Goal: Task Accomplishment & Management: Use online tool/utility

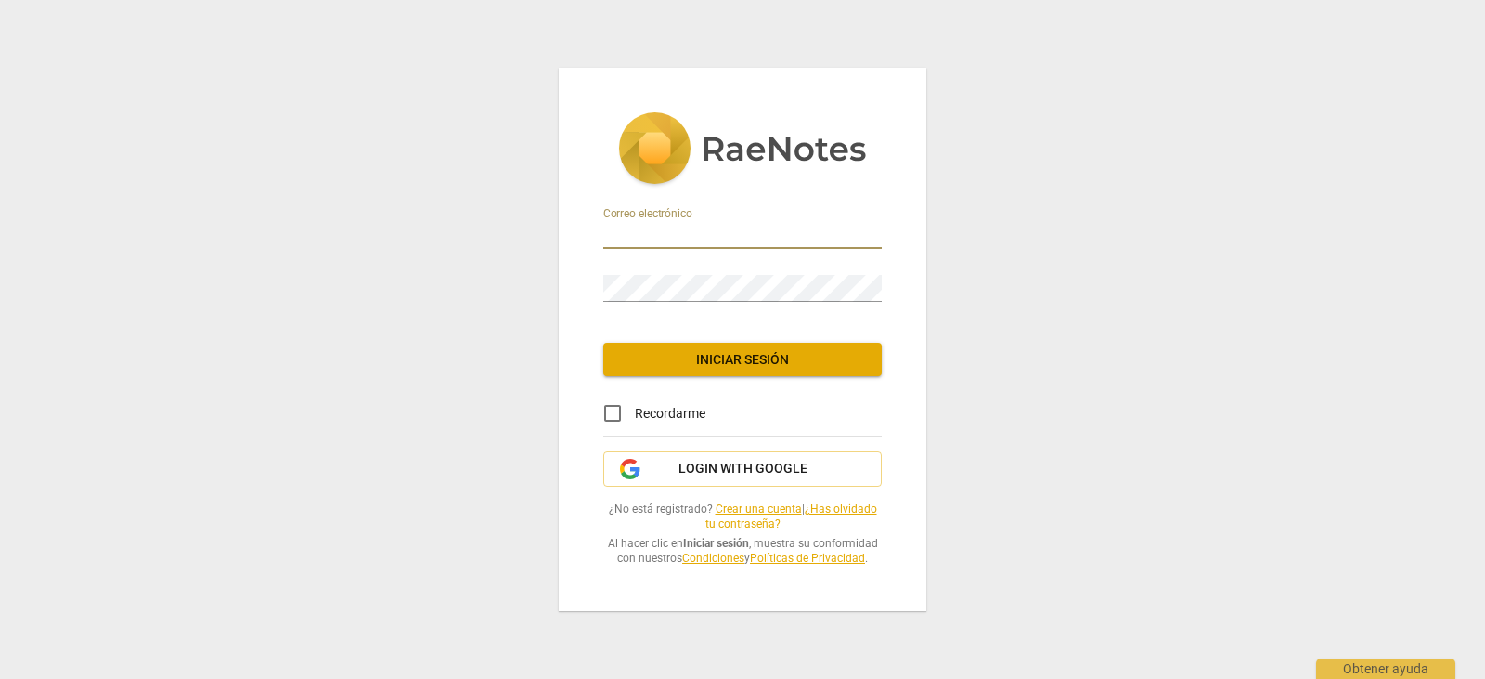
click at [726, 226] on input "email" at bounding box center [742, 235] width 278 height 27
type input "[EMAIL_ADDRESS][DOMAIN_NAME]"
click at [768, 356] on span "Iniciar sesión" at bounding box center [742, 360] width 249 height 19
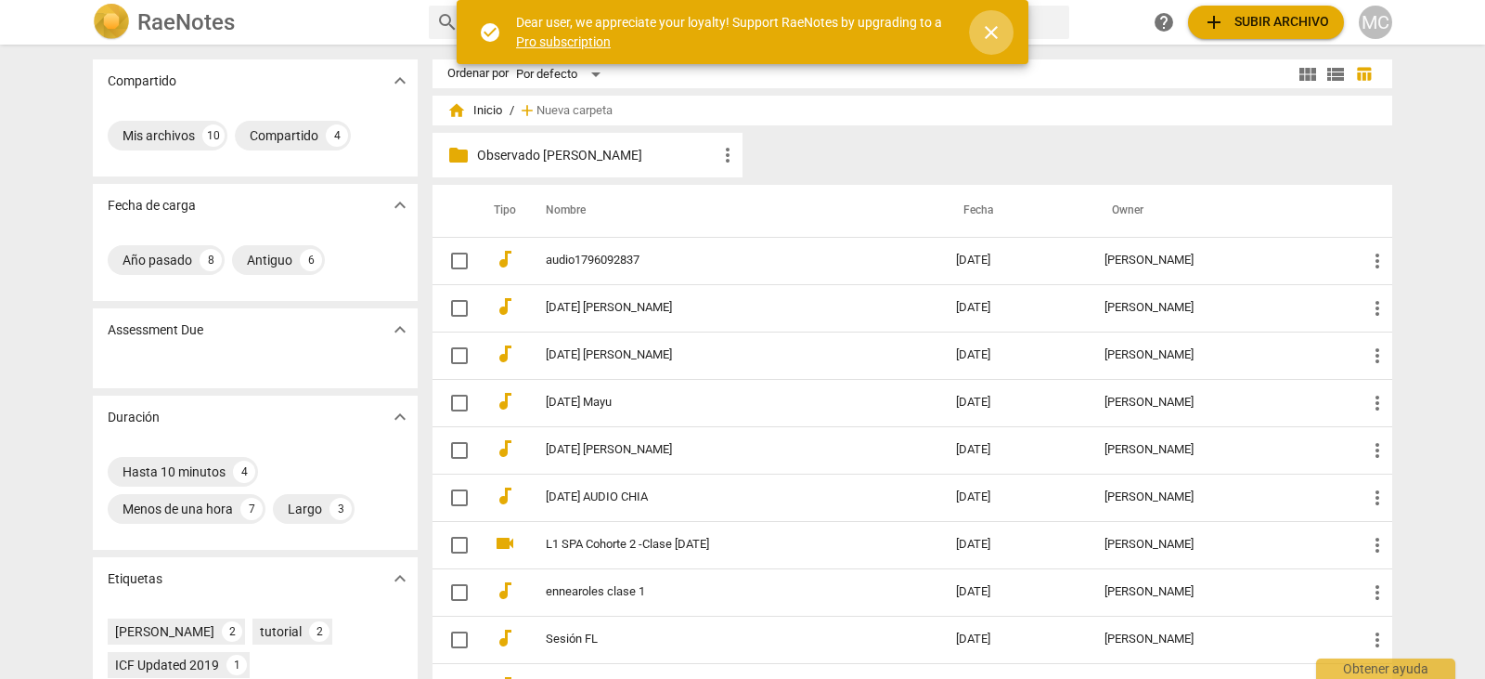
click at [994, 32] on span "close" at bounding box center [991, 32] width 22 height 22
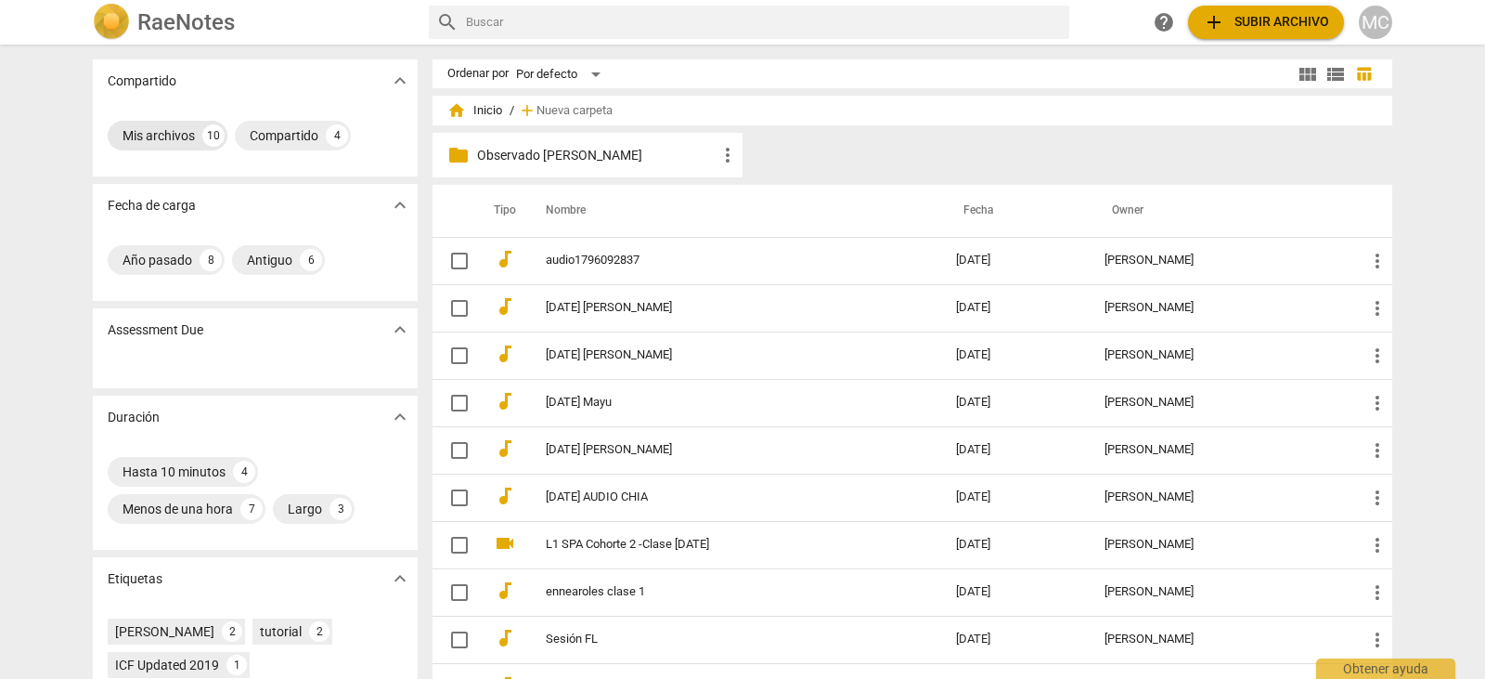
click at [191, 126] on div "Mis archivos" at bounding box center [159, 135] width 72 height 19
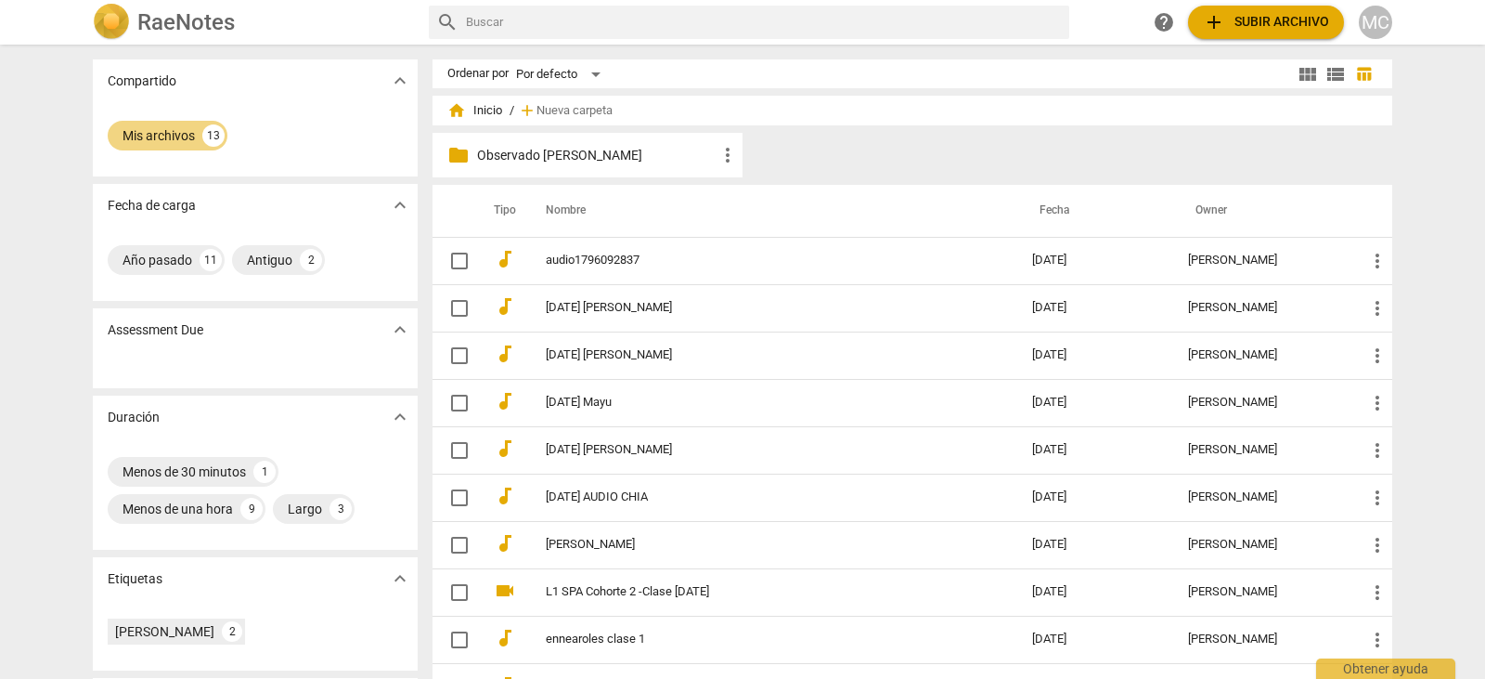
click at [260, 336] on div "Assessment Due expand_more" at bounding box center [255, 329] width 325 height 43
click at [158, 320] on p "Assessment Due" at bounding box center [156, 329] width 96 height 19
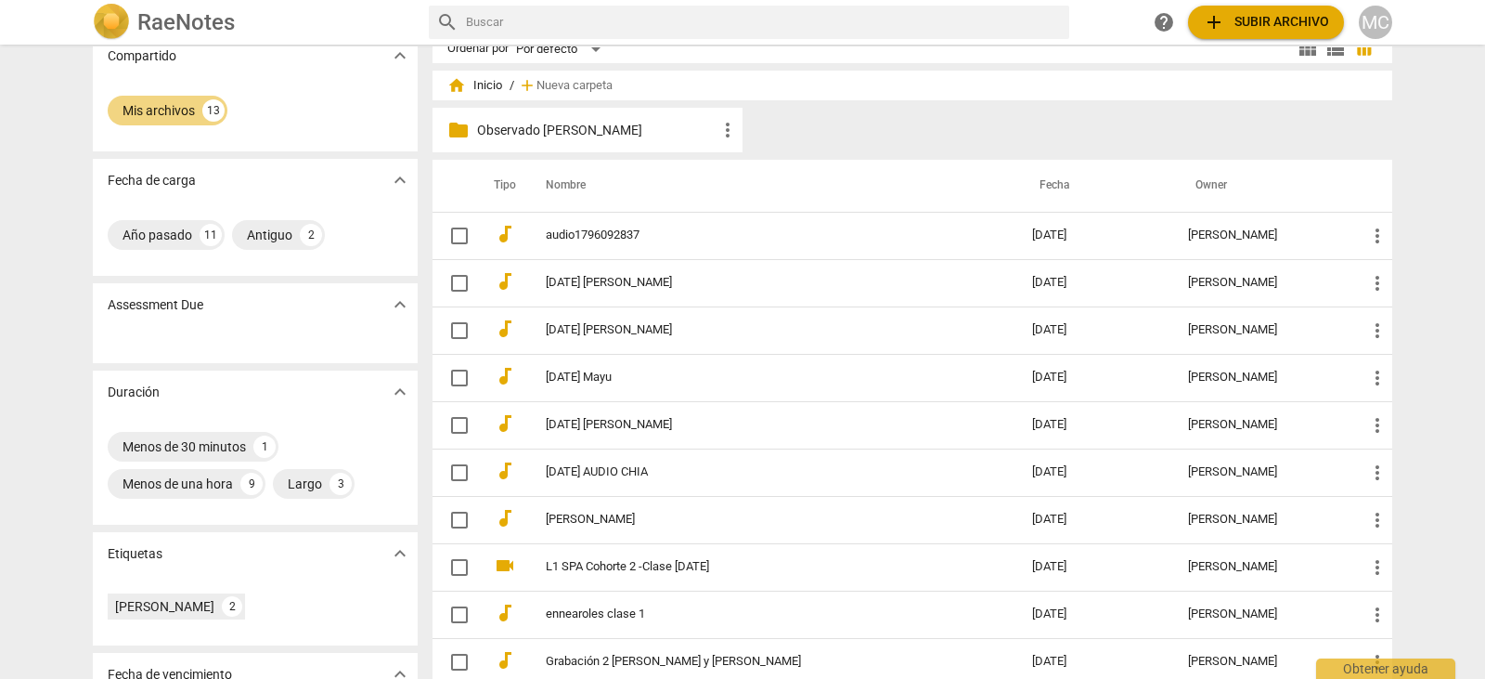
scroll to position [4, 0]
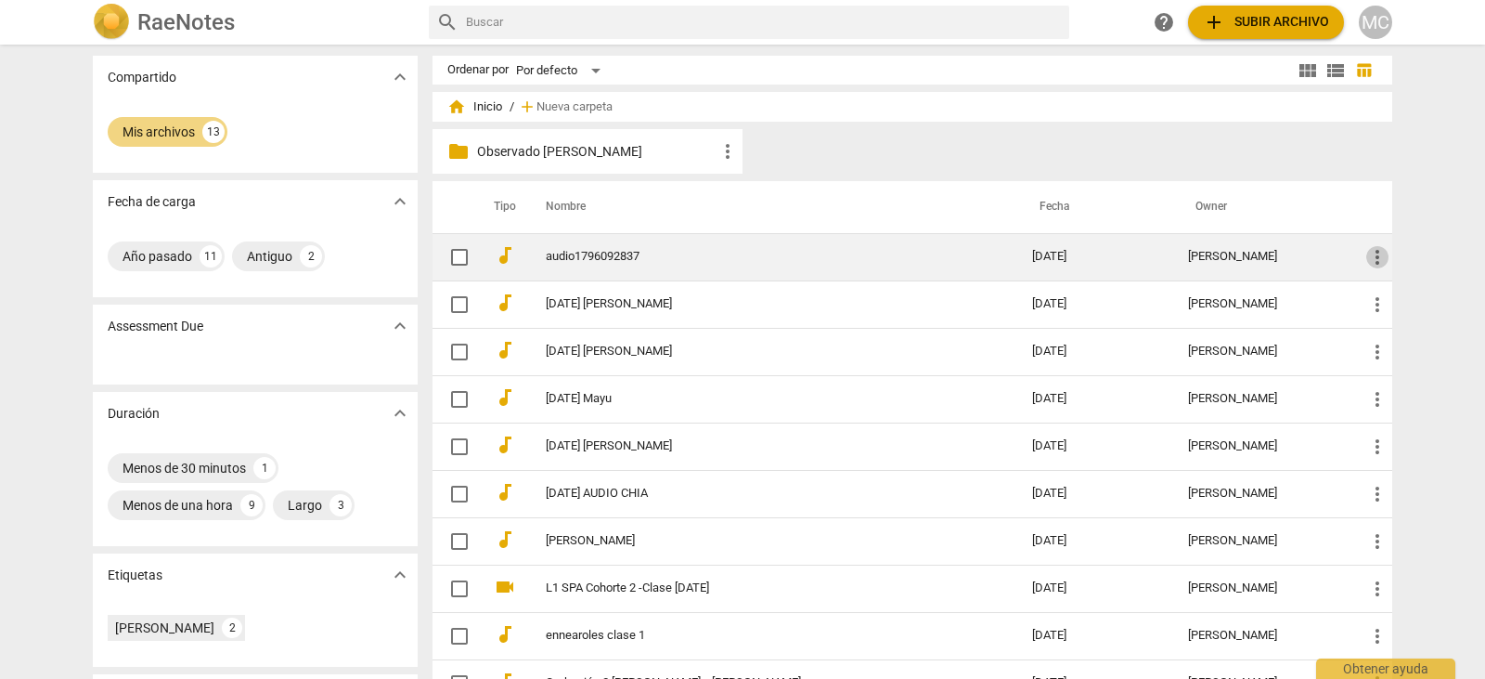
click at [1376, 255] on span "more_vert" at bounding box center [1377, 257] width 22 height 22
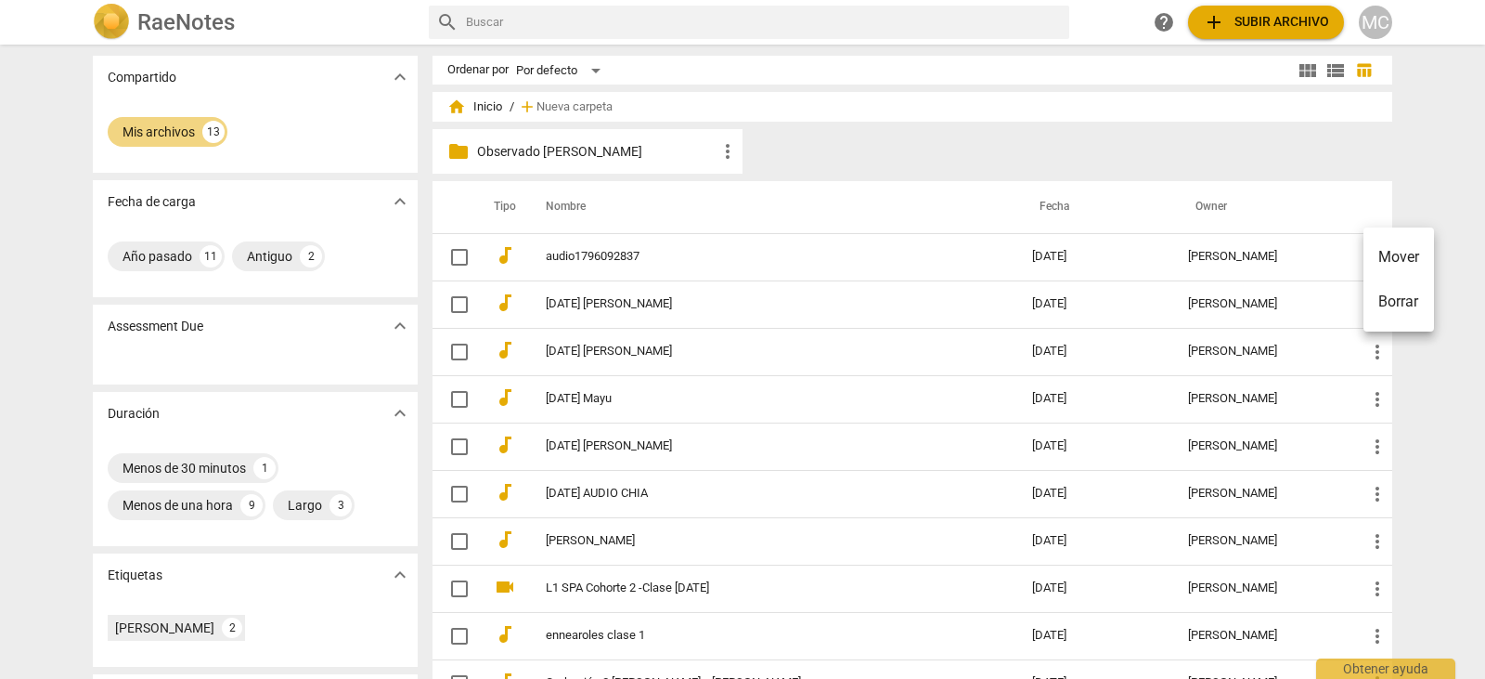
click at [1220, 256] on div at bounding box center [742, 339] width 1485 height 679
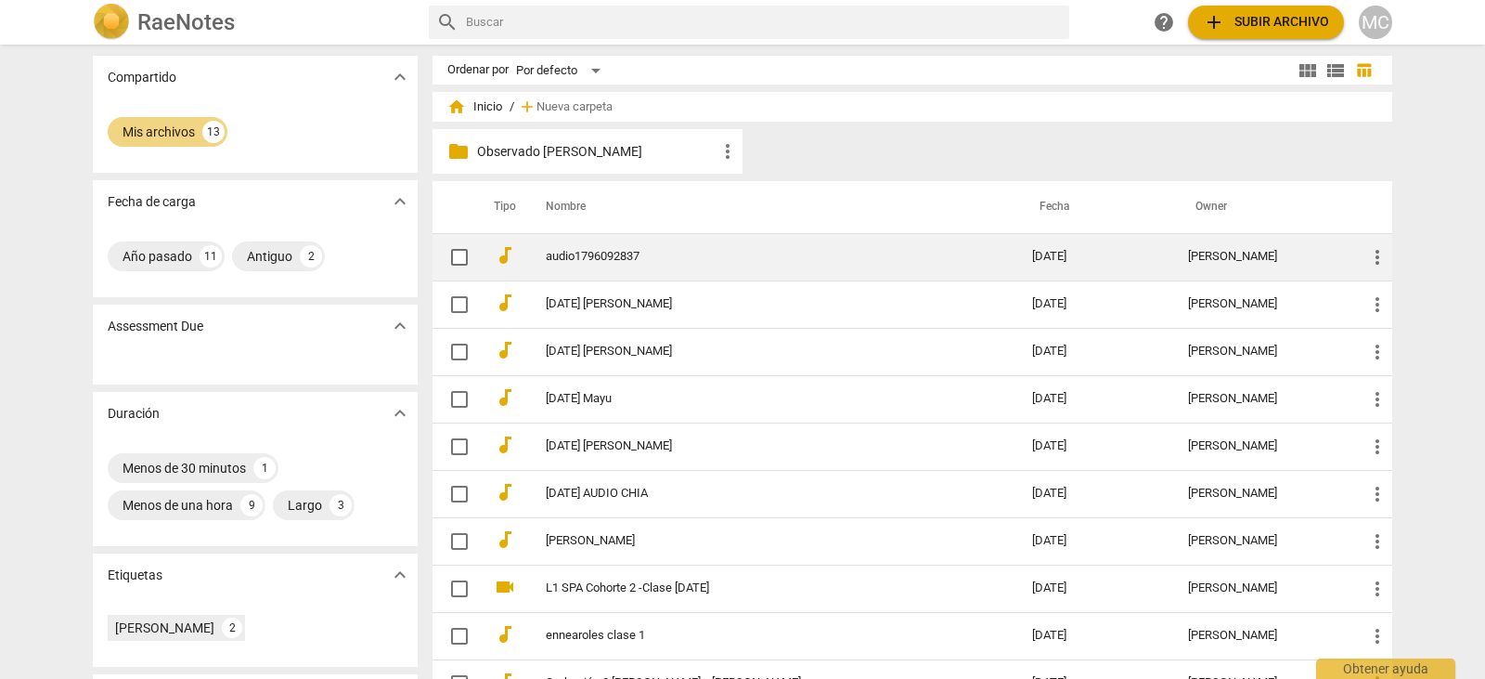
click at [613, 255] on link "audio1796092837" at bounding box center [756, 257] width 420 height 14
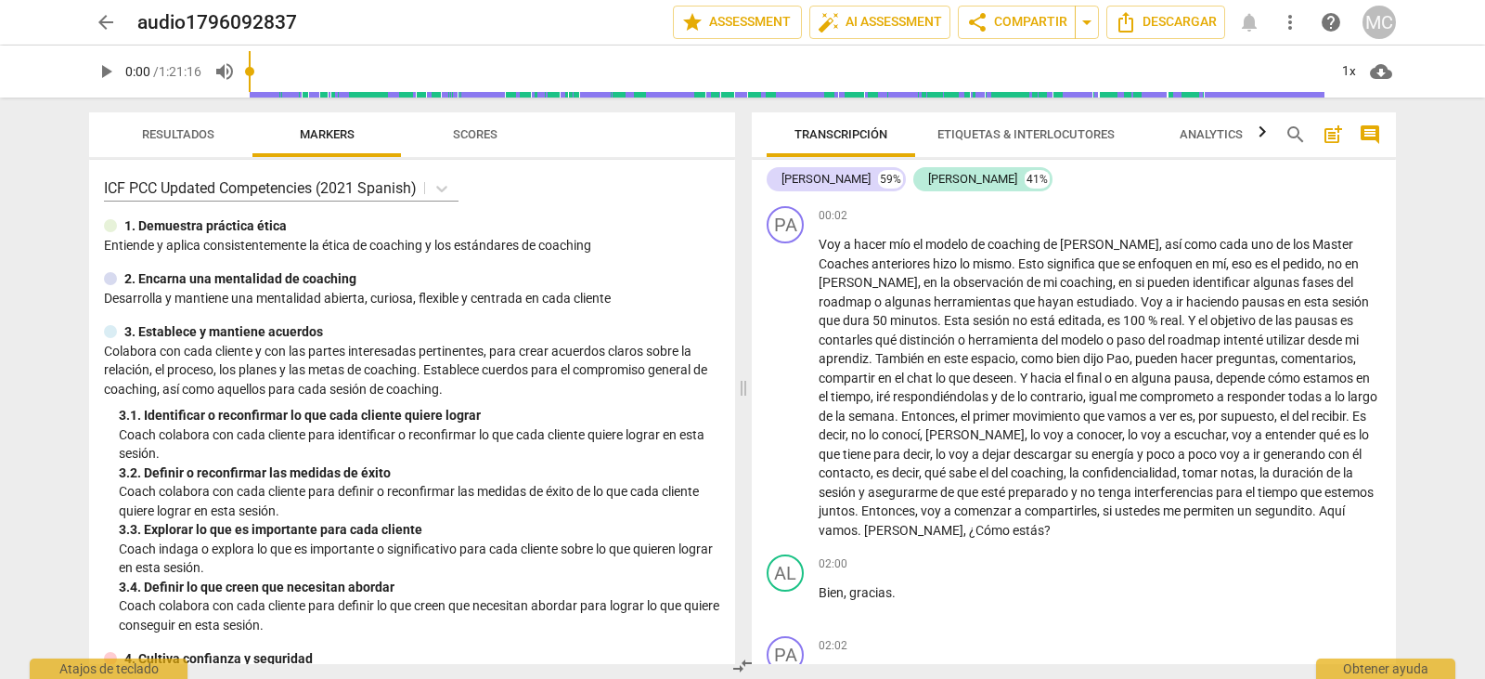
click at [483, 129] on span "Scores" at bounding box center [475, 134] width 45 height 14
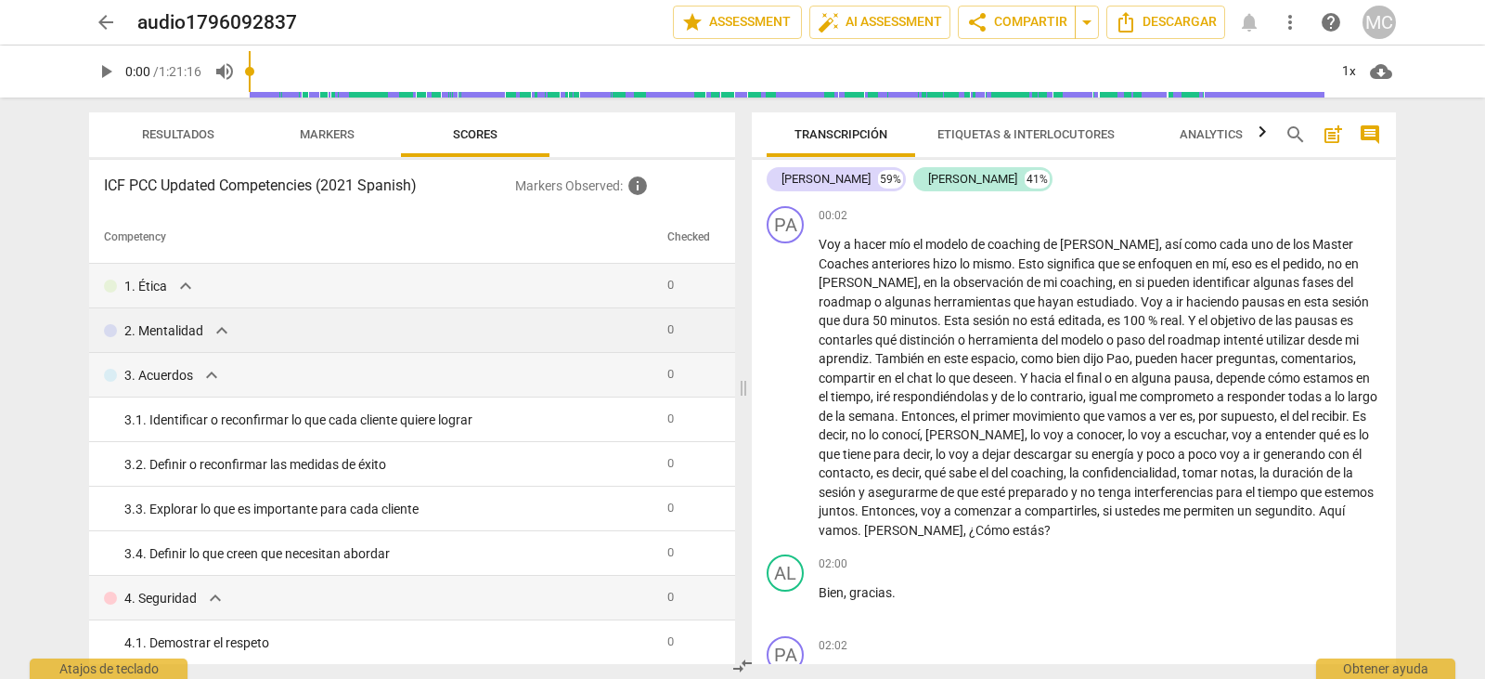
click at [177, 333] on p "2. Mentalidad" at bounding box center [163, 330] width 79 height 19
click at [220, 331] on span "expand_more" at bounding box center [222, 330] width 22 height 22
click at [221, 327] on span "expand_more" at bounding box center [222, 330] width 22 height 22
click at [641, 330] on td "2. Mentalidad expand_more" at bounding box center [374, 330] width 571 height 45
click at [205, 329] on div "2. Mentalidad expand_more" at bounding box center [378, 330] width 549 height 22
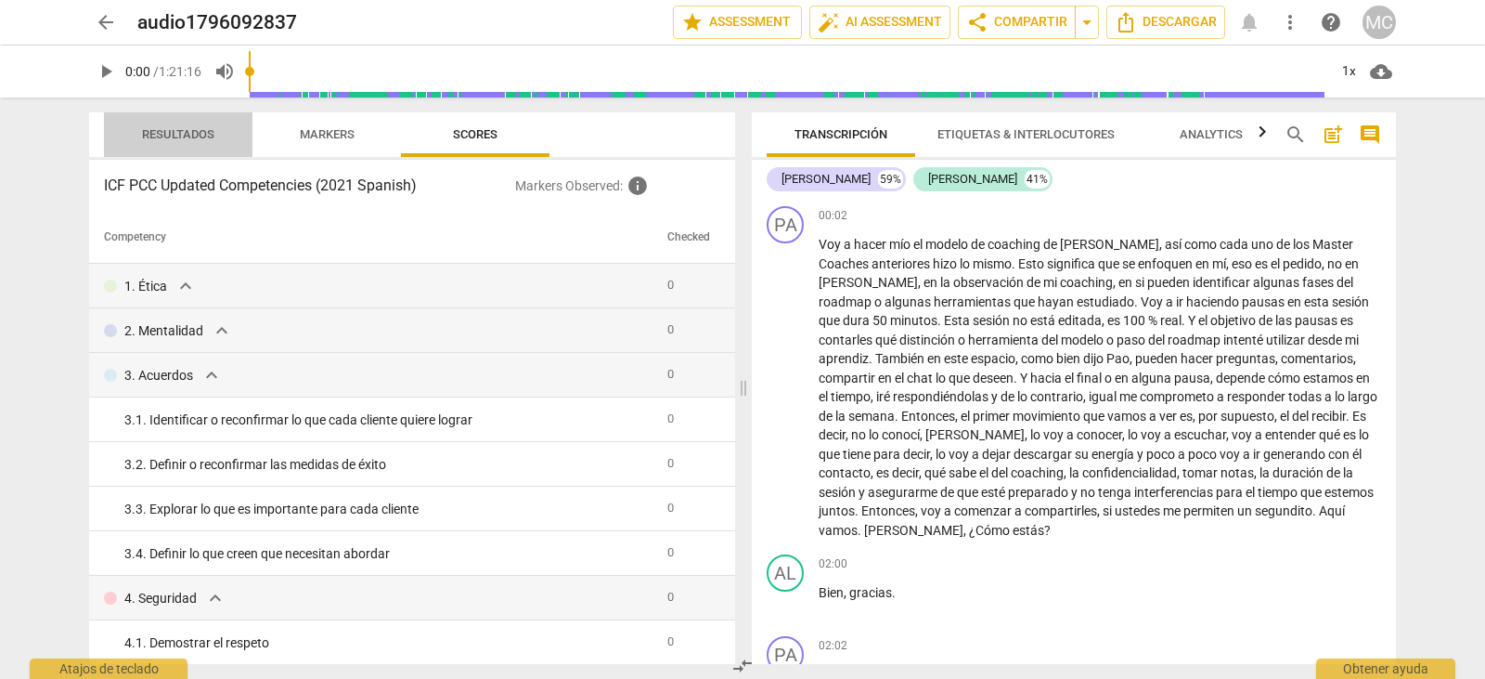
click at [211, 132] on span "Resultados" at bounding box center [178, 134] width 72 height 14
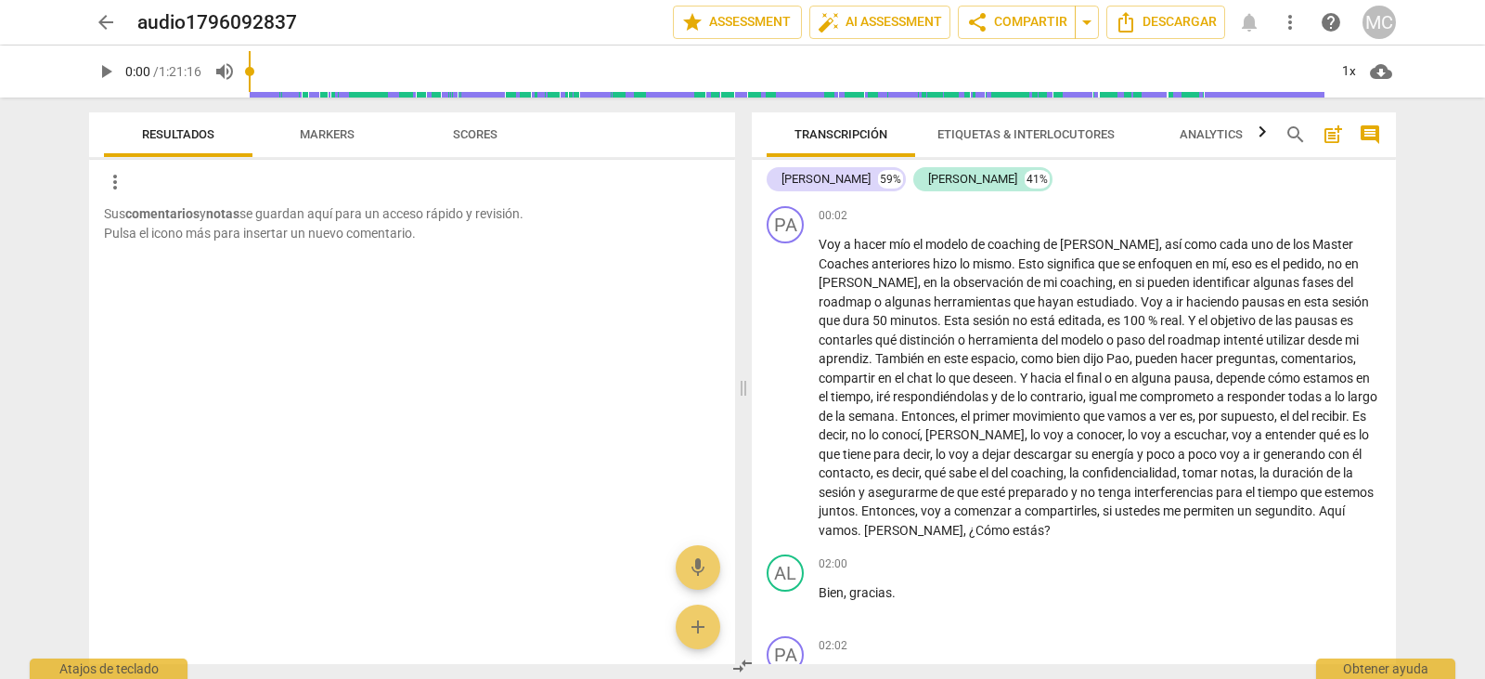
click at [330, 133] on span "Markers" at bounding box center [327, 134] width 55 height 14
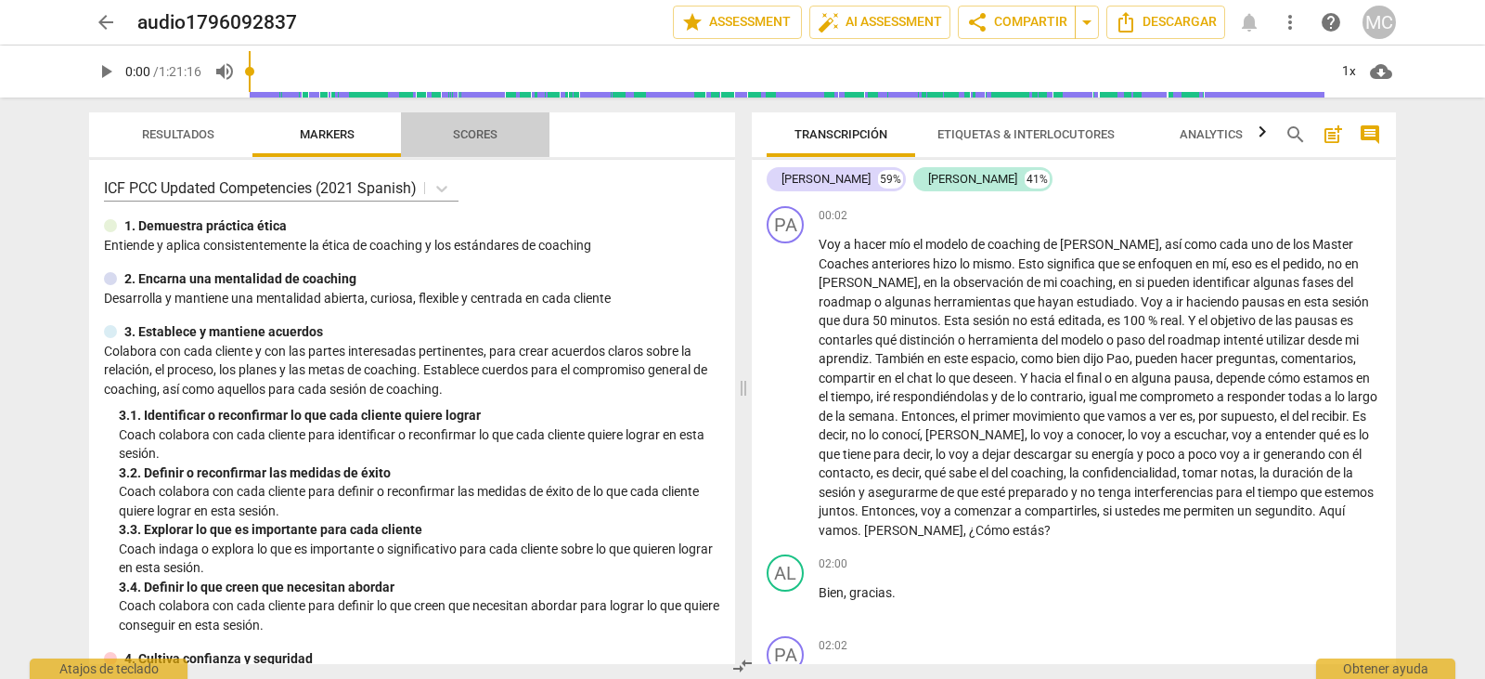
click at [477, 133] on span "Scores" at bounding box center [475, 134] width 45 height 14
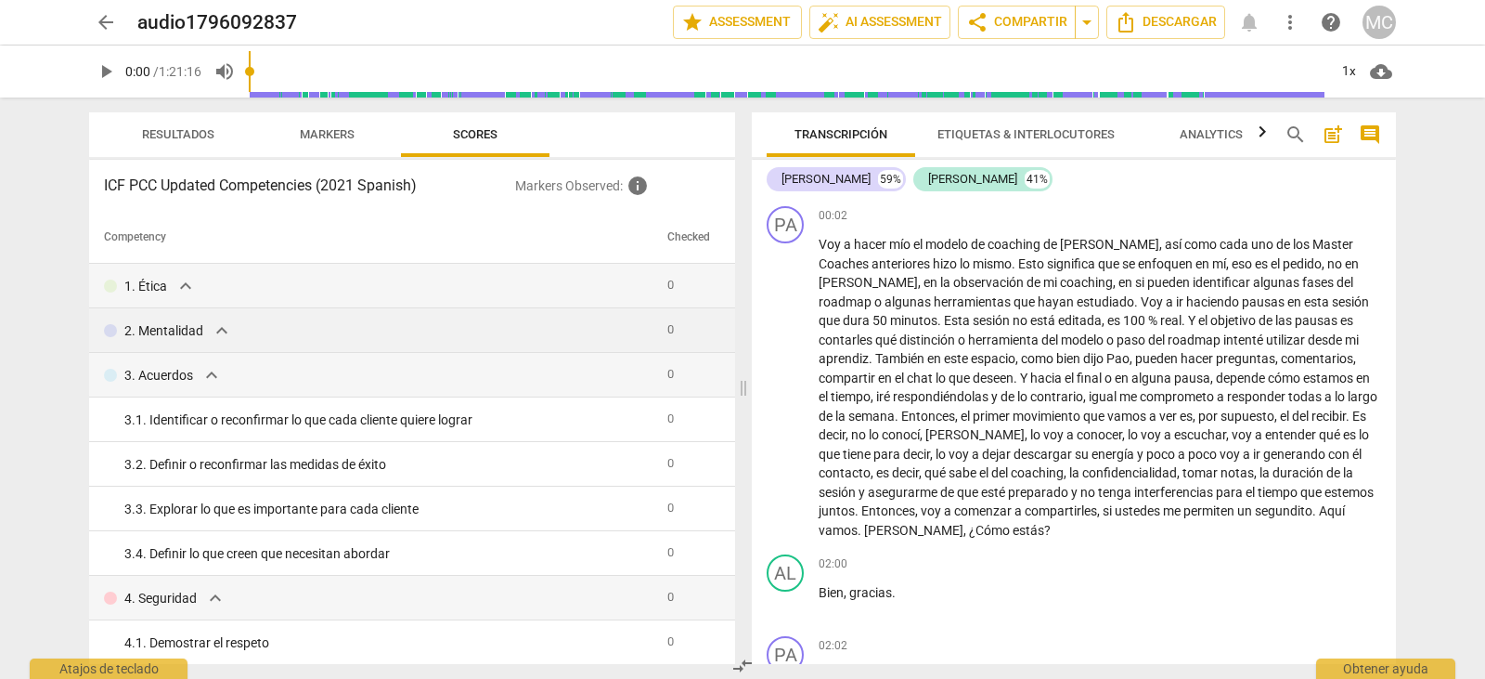
click at [180, 327] on p "2. Mentalidad" at bounding box center [163, 330] width 79 height 19
click at [210, 376] on span "expand_more" at bounding box center [212, 375] width 22 height 22
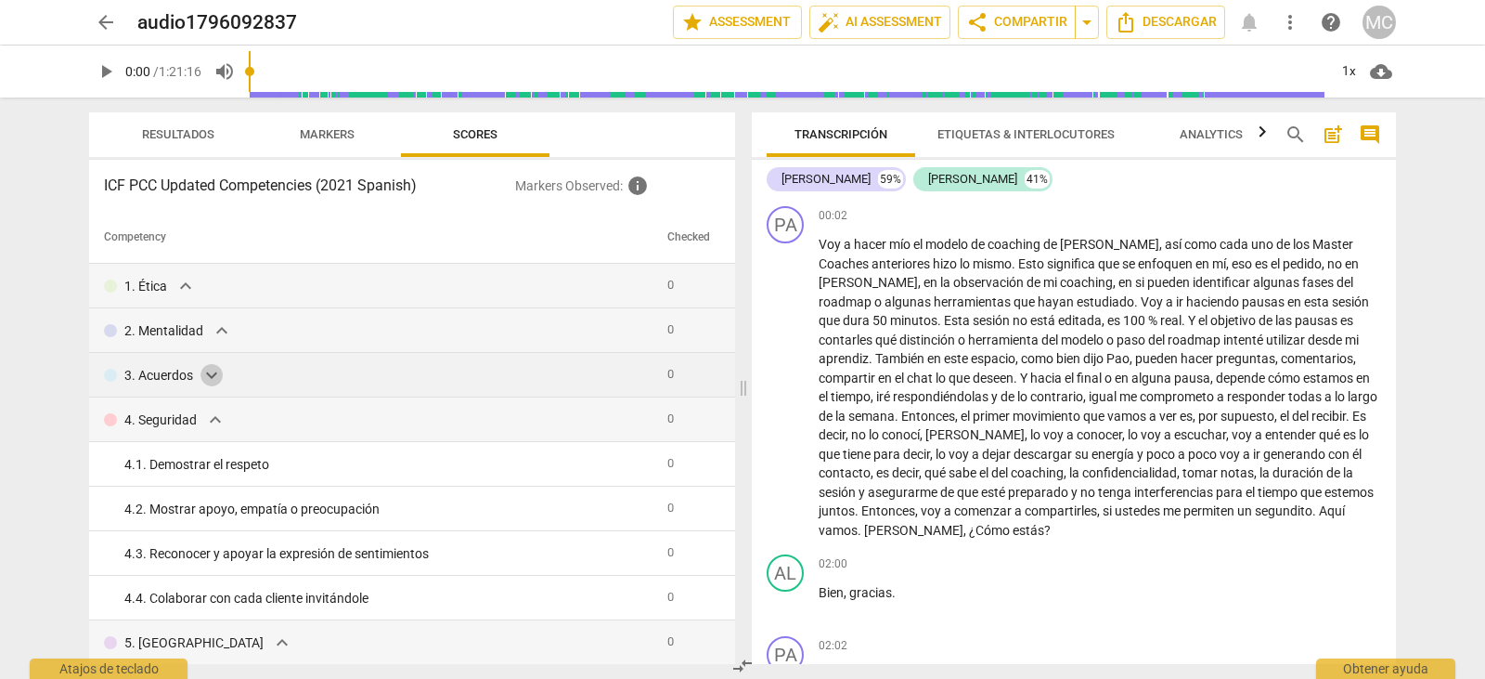
click at [201, 369] on span "expand_more" at bounding box center [212, 375] width 22 height 22
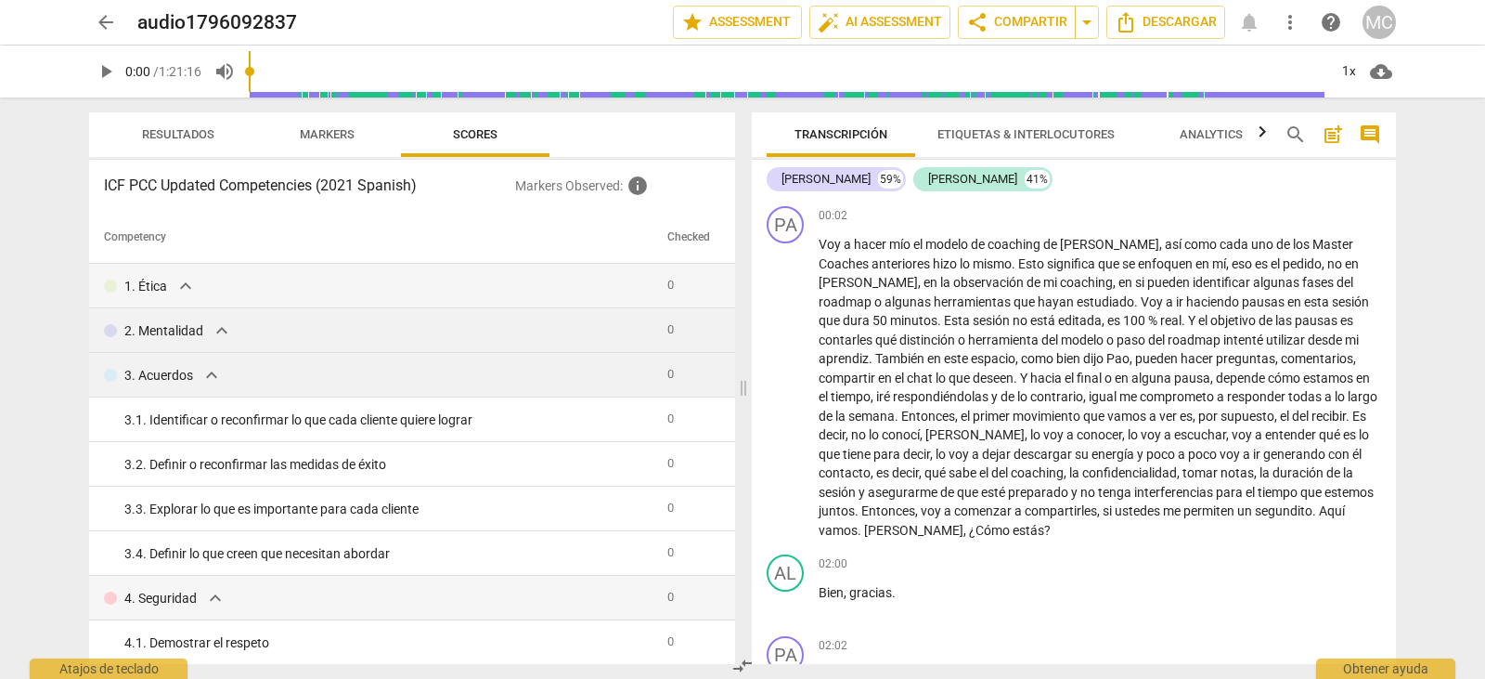
click at [195, 329] on p "2. Mentalidad" at bounding box center [163, 330] width 79 height 19
click at [223, 330] on span "expand_more" at bounding box center [222, 330] width 22 height 22
click at [197, 328] on p "2. Mentalidad" at bounding box center [163, 330] width 79 height 19
click at [226, 328] on span "expand_more" at bounding box center [222, 330] width 22 height 22
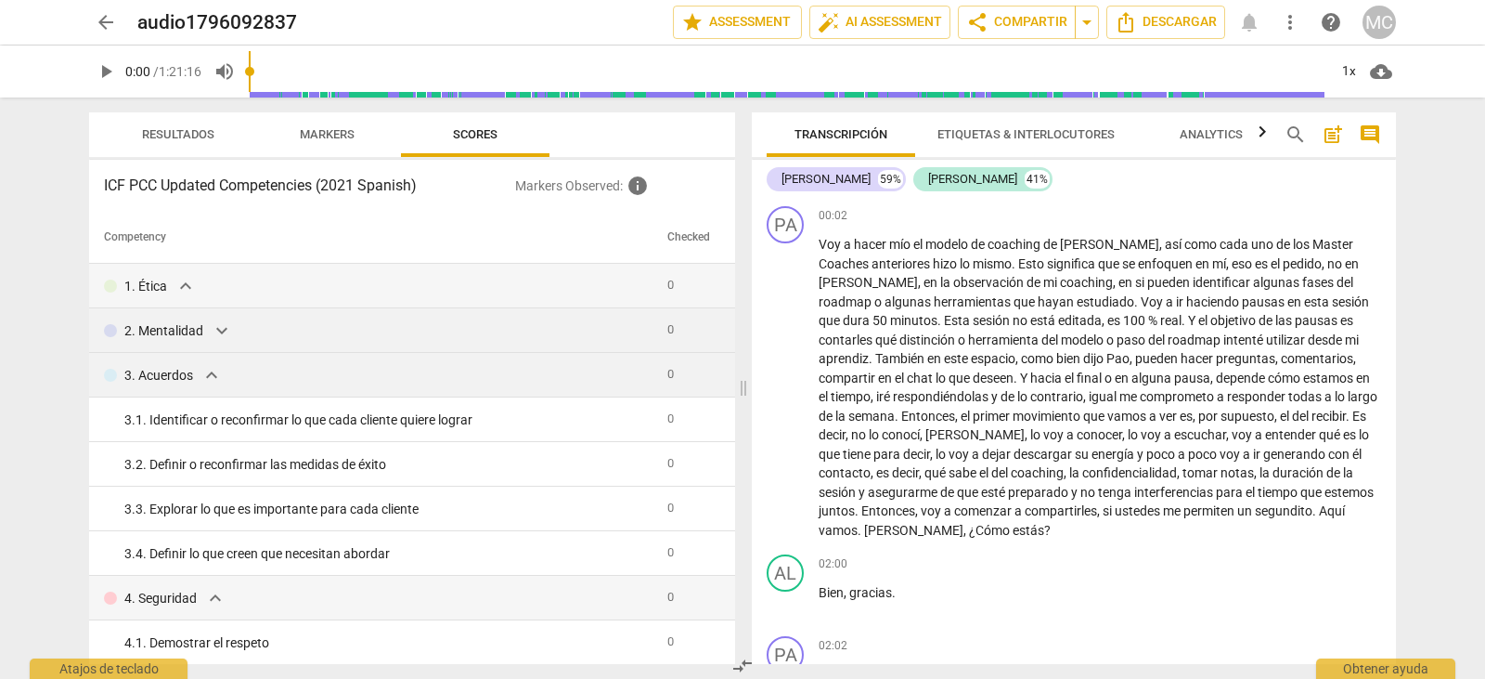
click at [206, 373] on span "expand_more" at bounding box center [212, 375] width 22 height 22
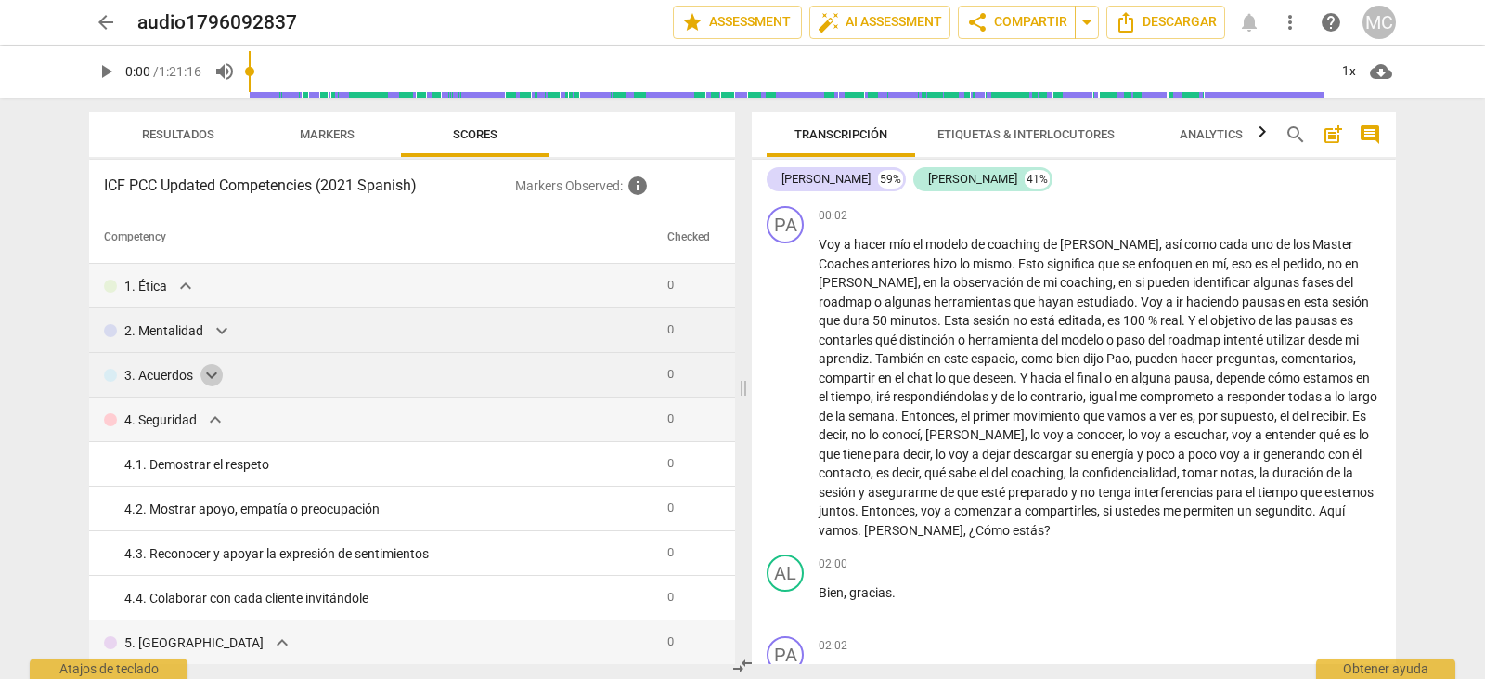
click at [206, 373] on span "expand_more" at bounding box center [212, 375] width 22 height 22
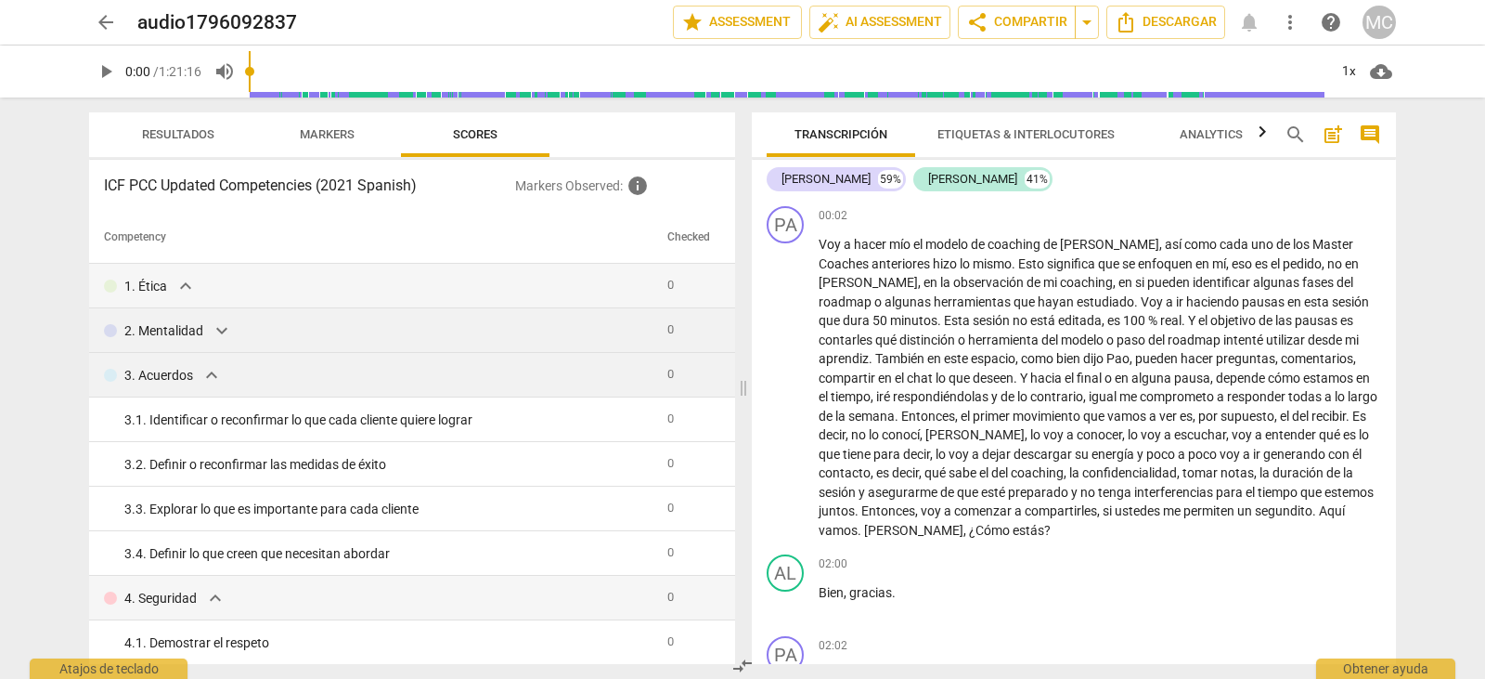
click at [188, 332] on p "2. Mentalidad" at bounding box center [163, 330] width 79 height 19
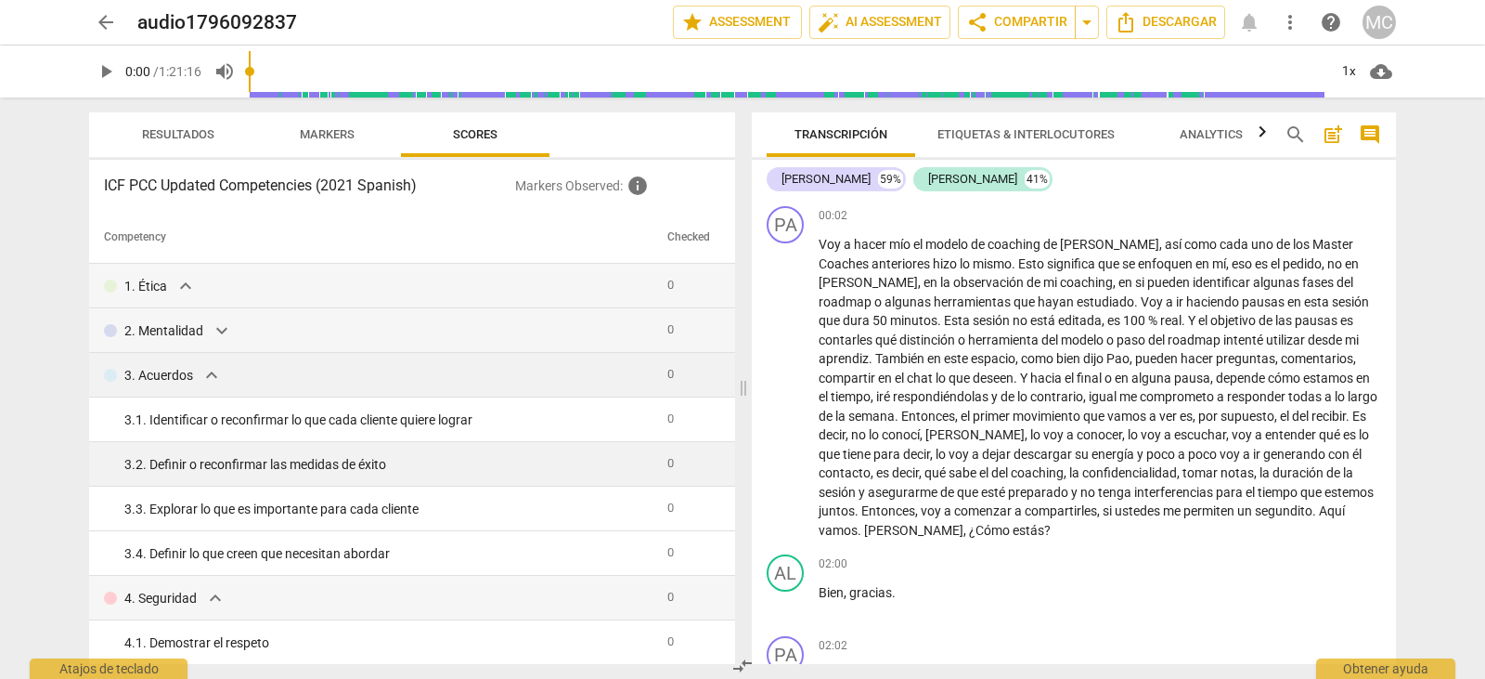
scroll to position [93, 0]
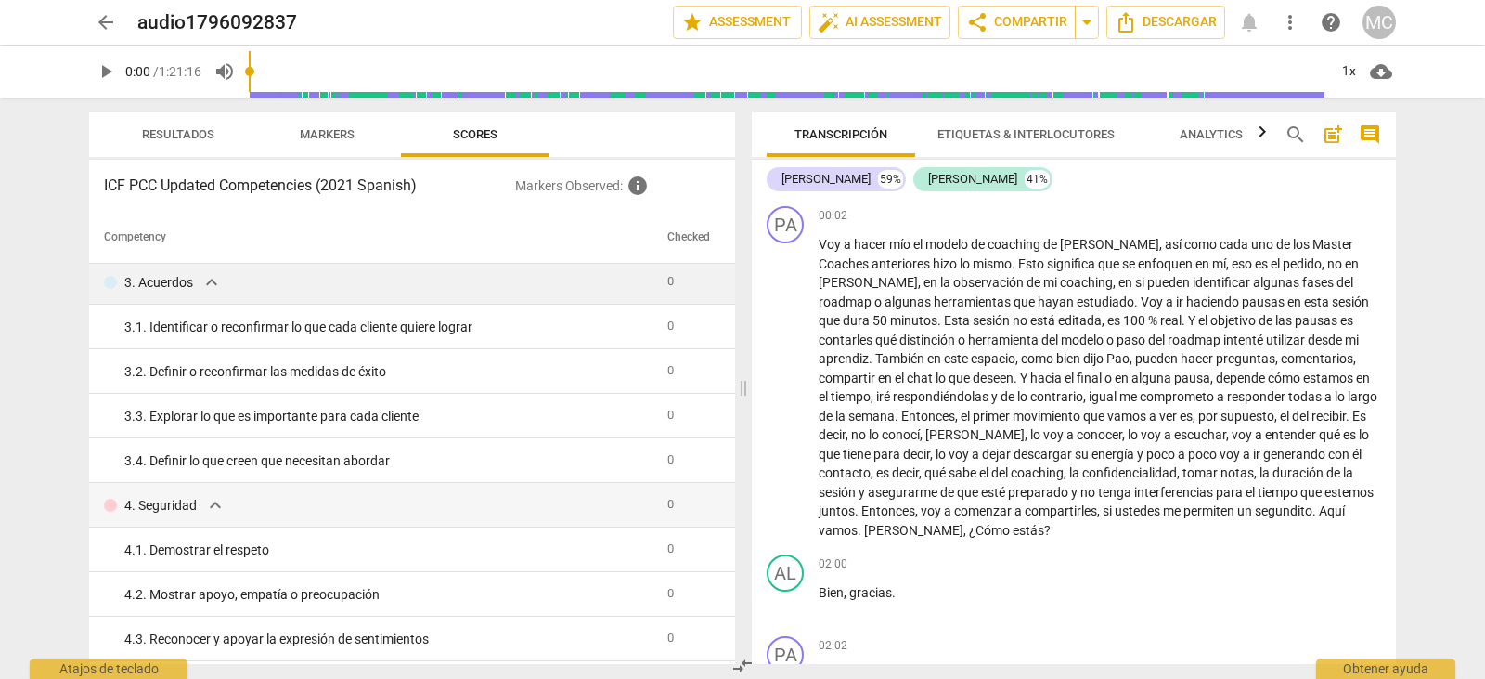
click at [182, 278] on p "3. Acuerdos" at bounding box center [158, 282] width 69 height 19
click at [213, 280] on span "expand_more" at bounding box center [212, 282] width 22 height 22
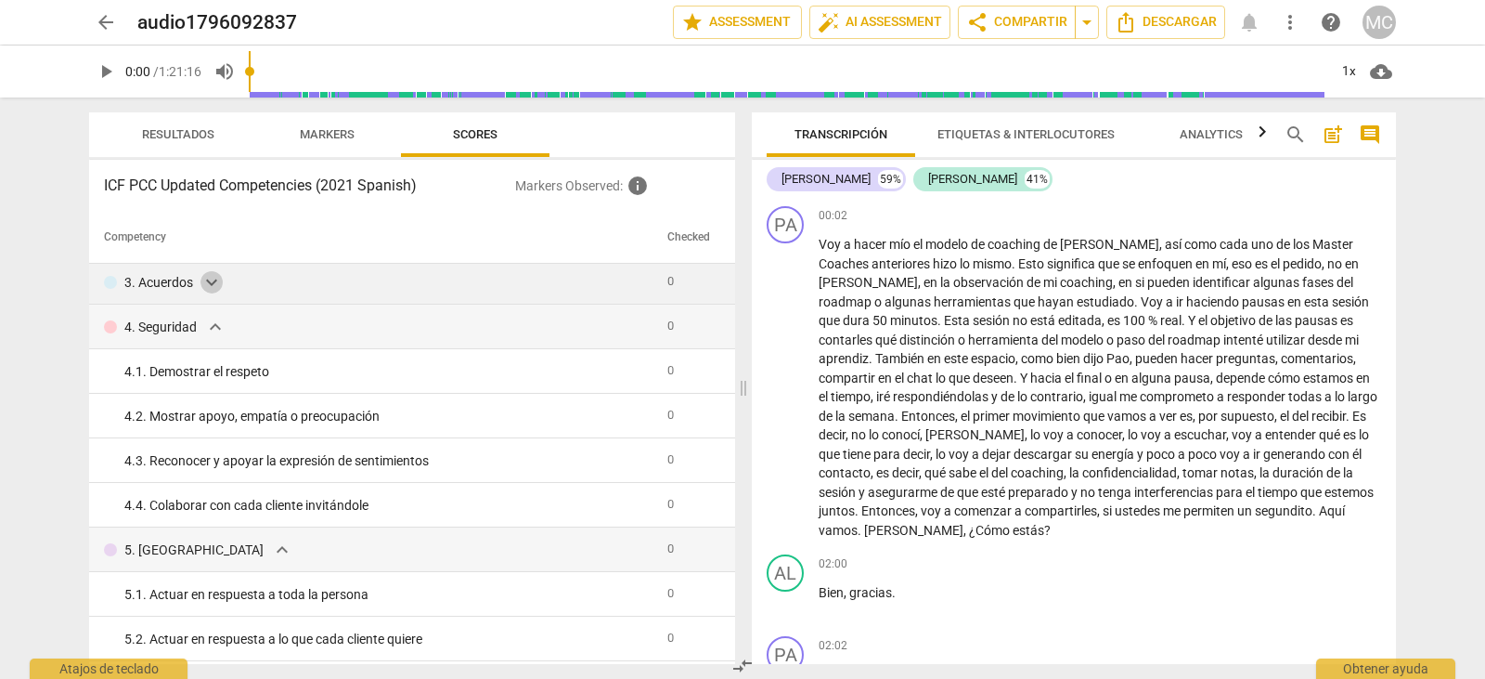
click at [203, 280] on span "expand_more" at bounding box center [212, 282] width 22 height 22
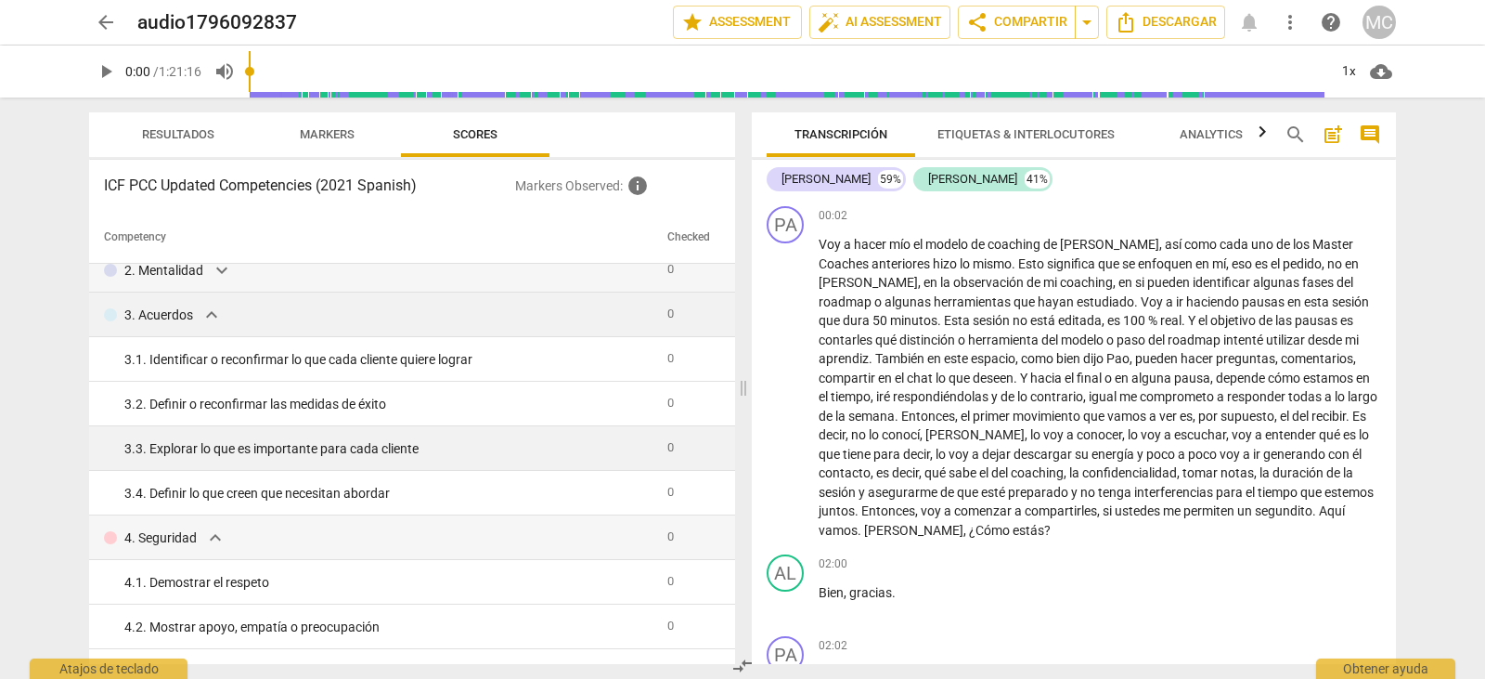
scroll to position [0, 0]
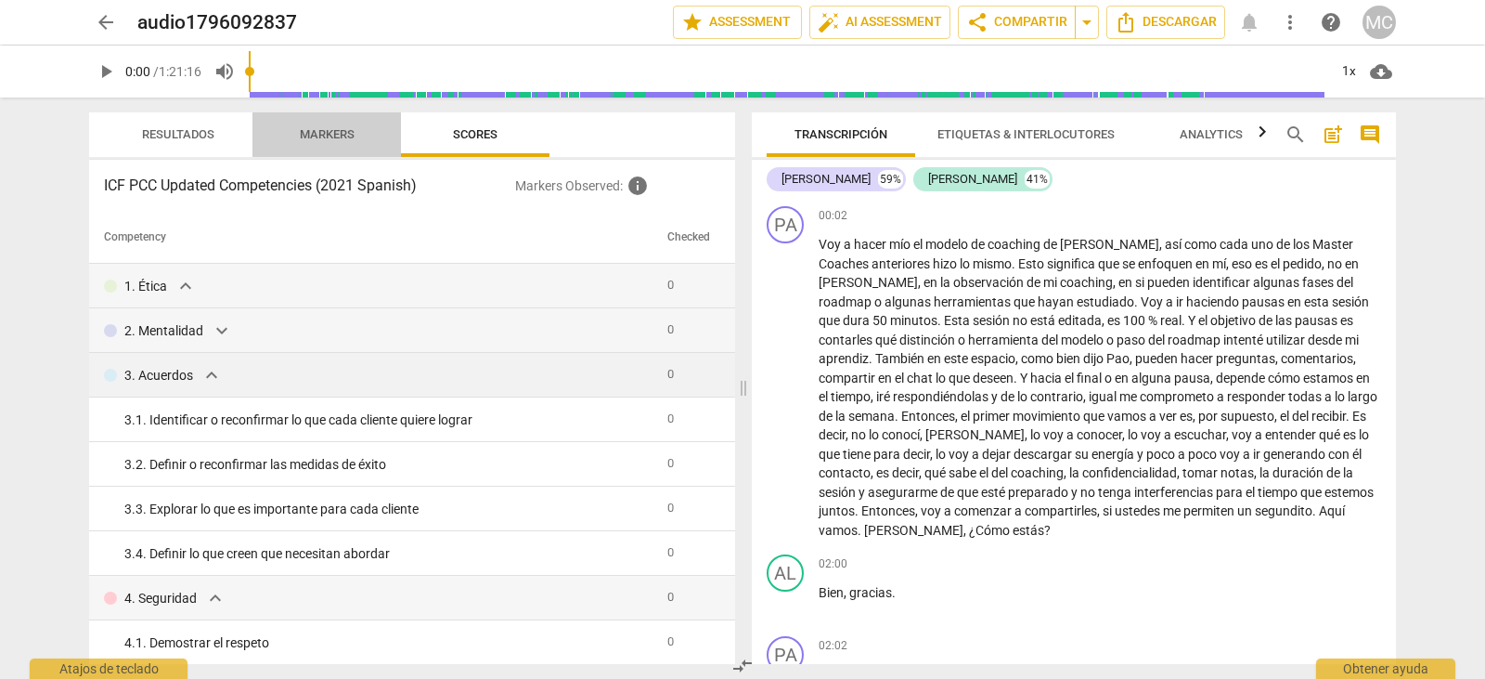
click at [331, 136] on span "Markers" at bounding box center [327, 134] width 55 height 14
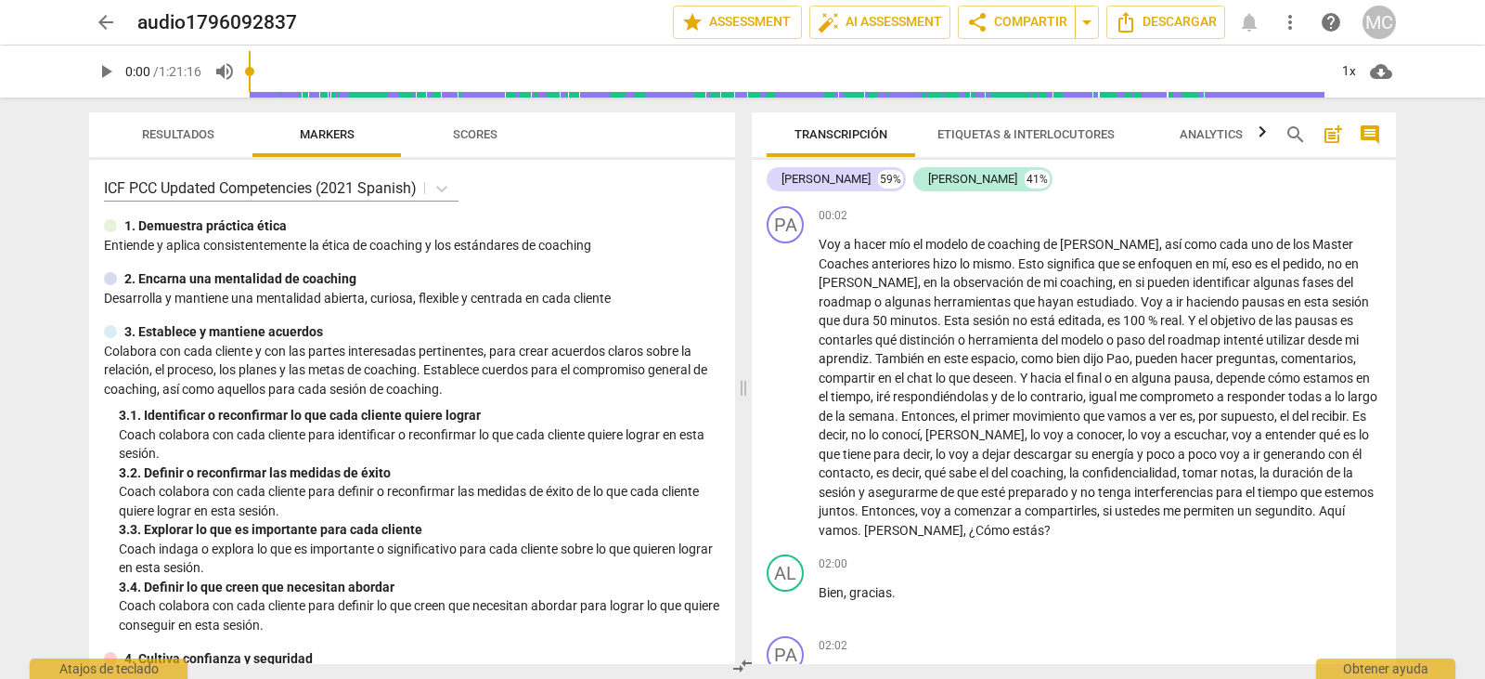
click at [363, 407] on div "3. 1. Identificar o reconfirmar lo que cada cliente quiere lograr" at bounding box center [420, 415] width 602 height 19
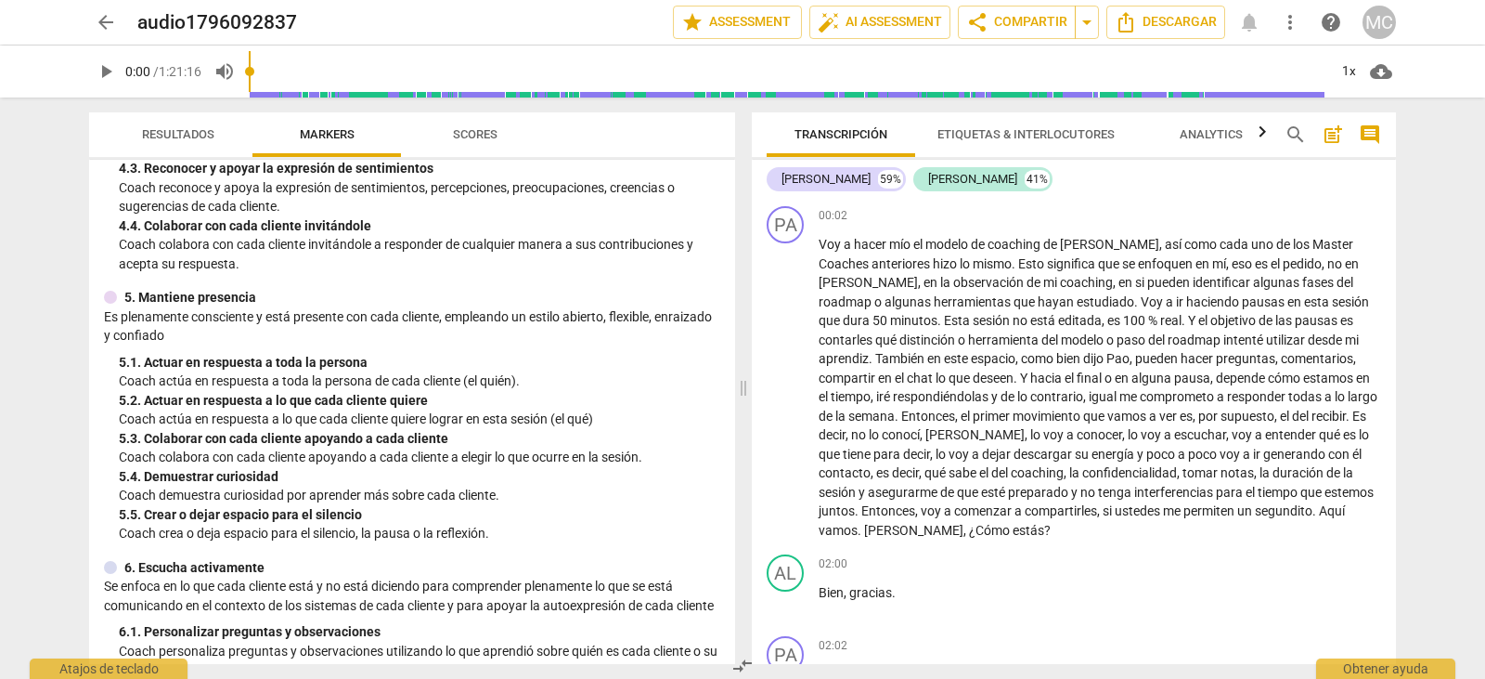
scroll to position [743, 0]
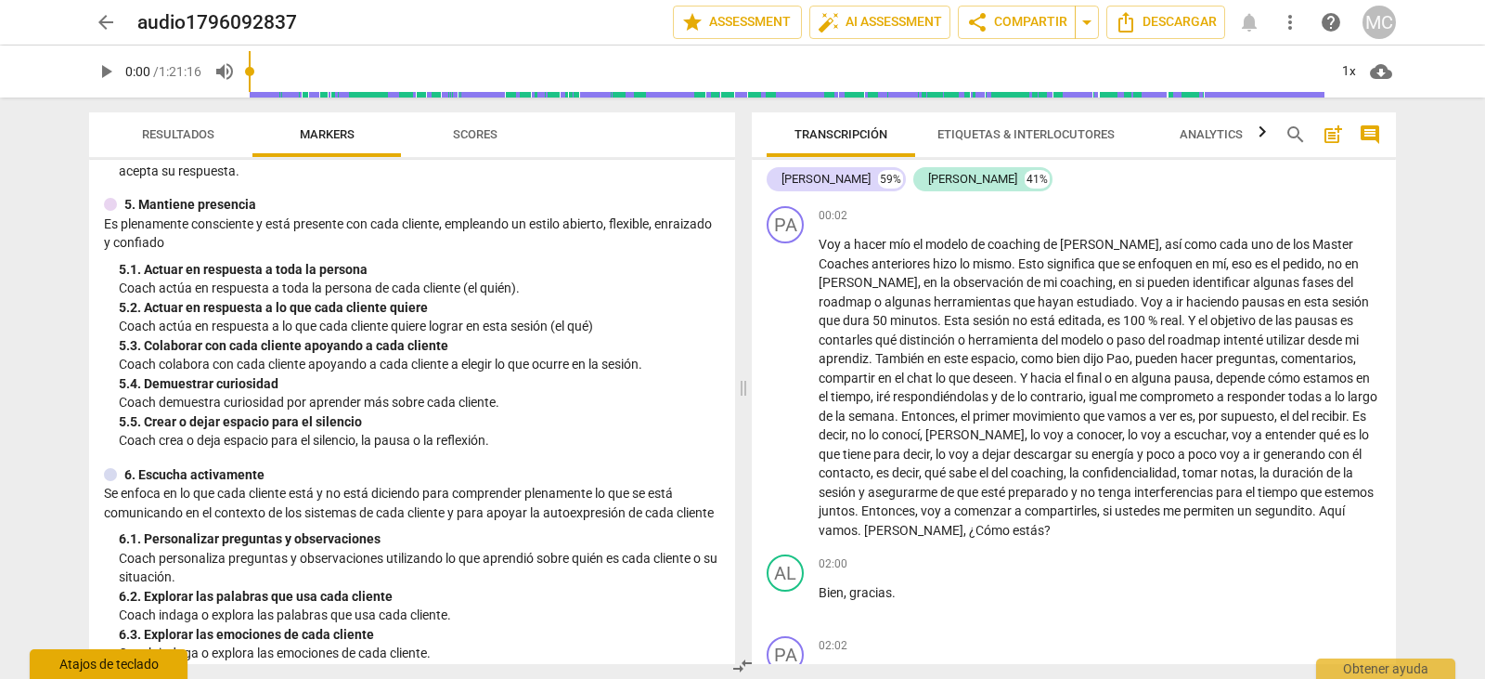
click at [101, 667] on div "Atajos de teclado" at bounding box center [109, 664] width 158 height 30
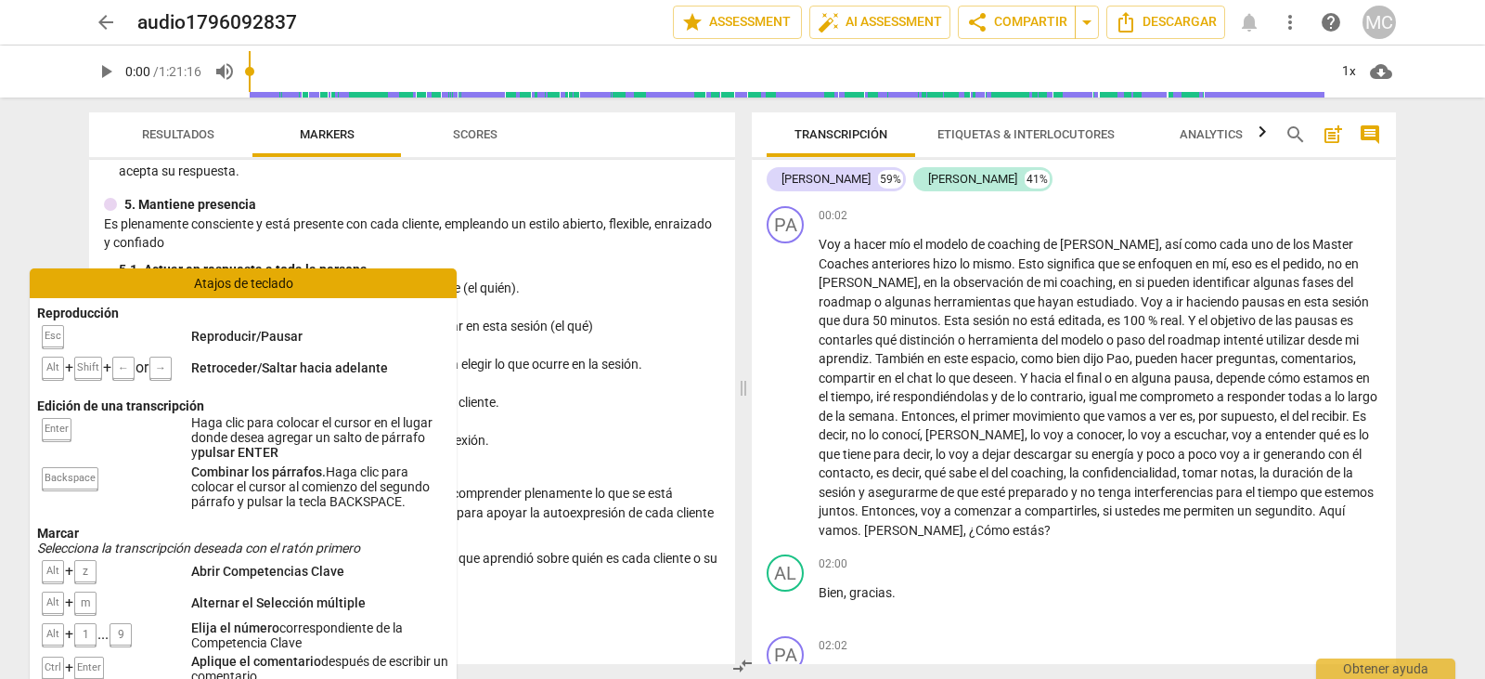
click at [512, 280] on p "Coach actúa en respuesta a toda la persona de cada cliente (el quién)." at bounding box center [420, 287] width 602 height 19
click at [501, 278] on p "Coach actúa en respuesta a toda la persona de cada cliente (el quién)." at bounding box center [420, 287] width 602 height 19
click at [387, 278] on div "Atajos de teclado" at bounding box center [243, 283] width 427 height 30
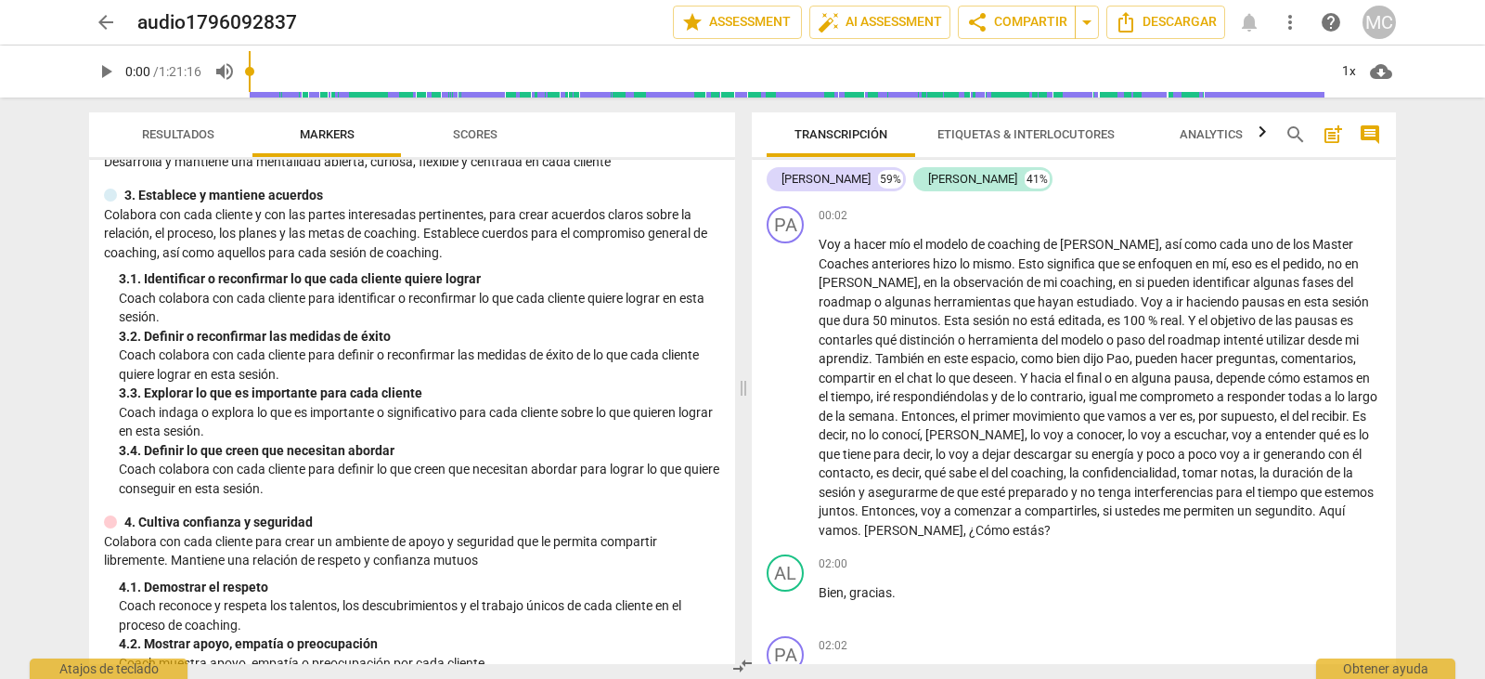
scroll to position [0, 0]
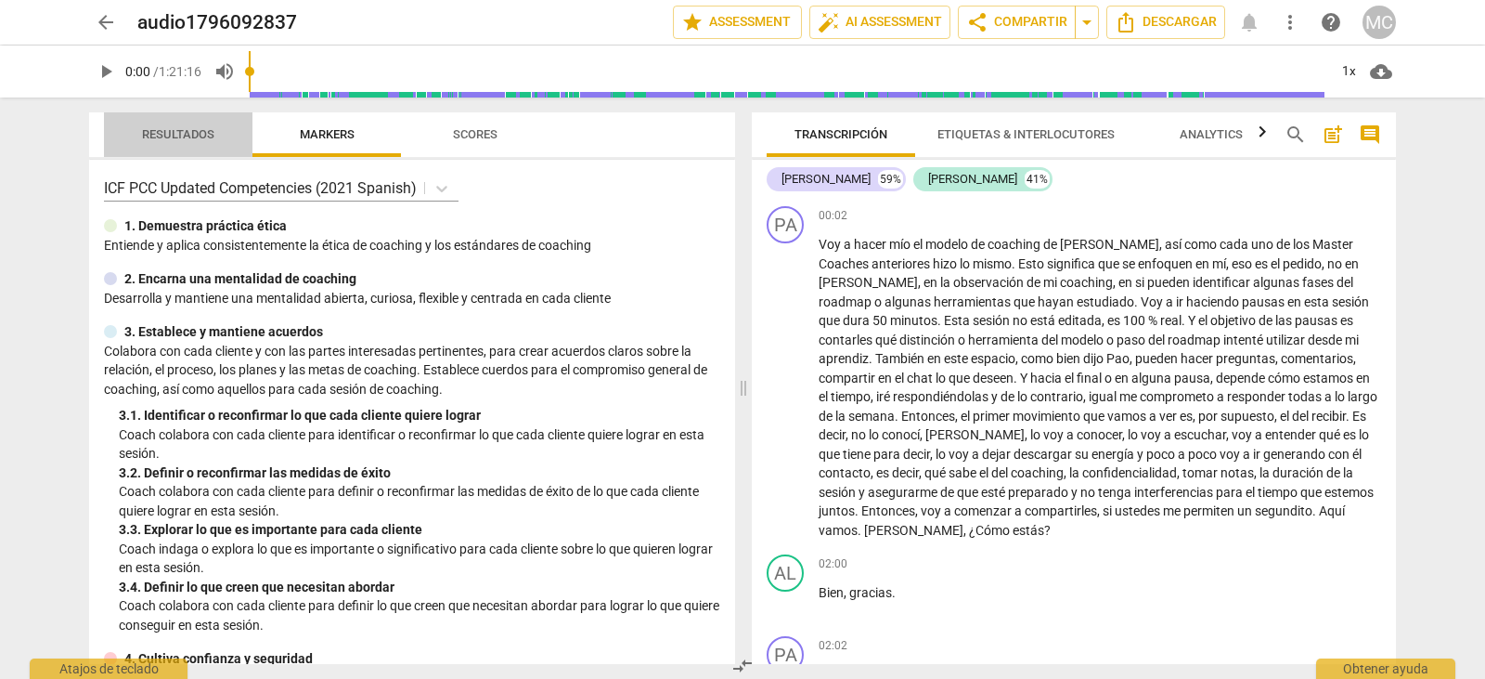
click at [191, 131] on span "Resultados" at bounding box center [178, 134] width 72 height 14
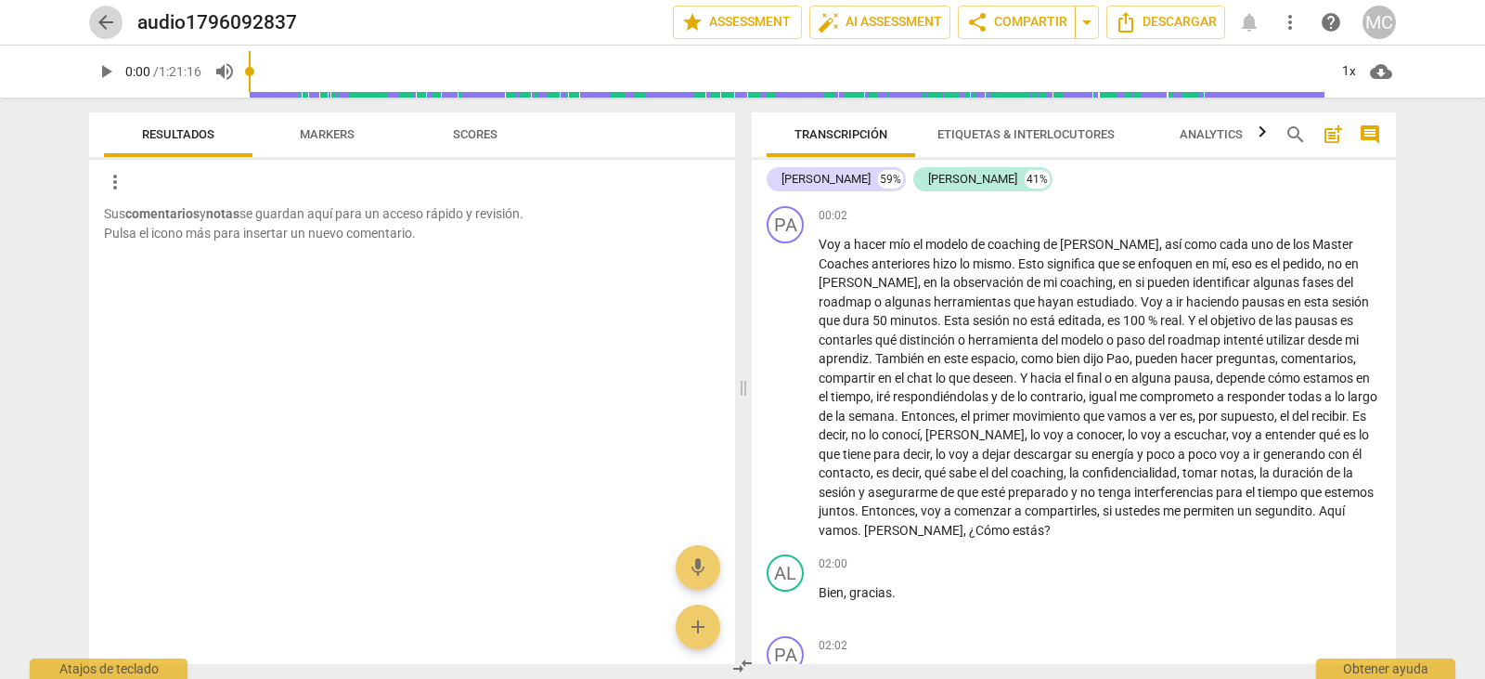
click at [107, 11] on span "arrow_back" at bounding box center [106, 22] width 22 height 22
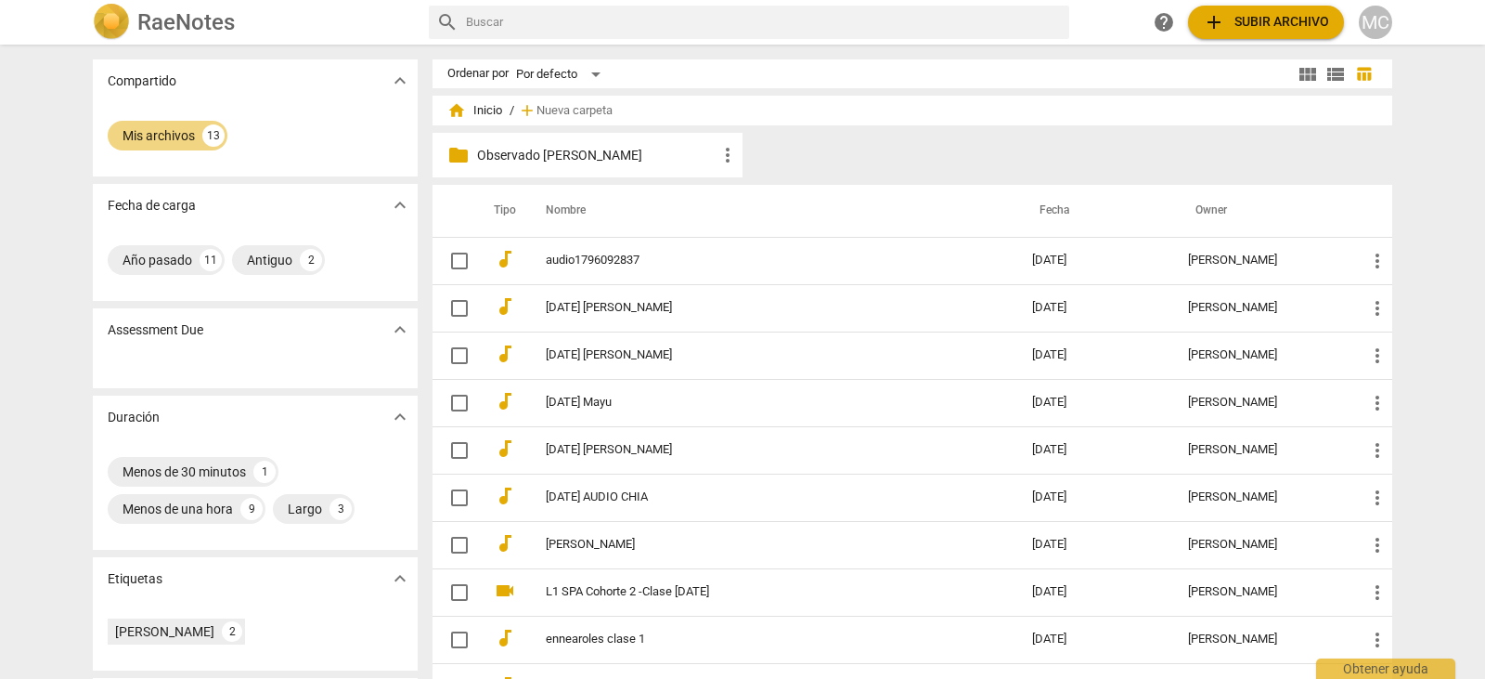
click at [574, 98] on div "home Inicio / add Nueva carpeta" at bounding box center [912, 111] width 930 height 30
click at [177, 131] on div "Mis archivos" at bounding box center [159, 135] width 72 height 19
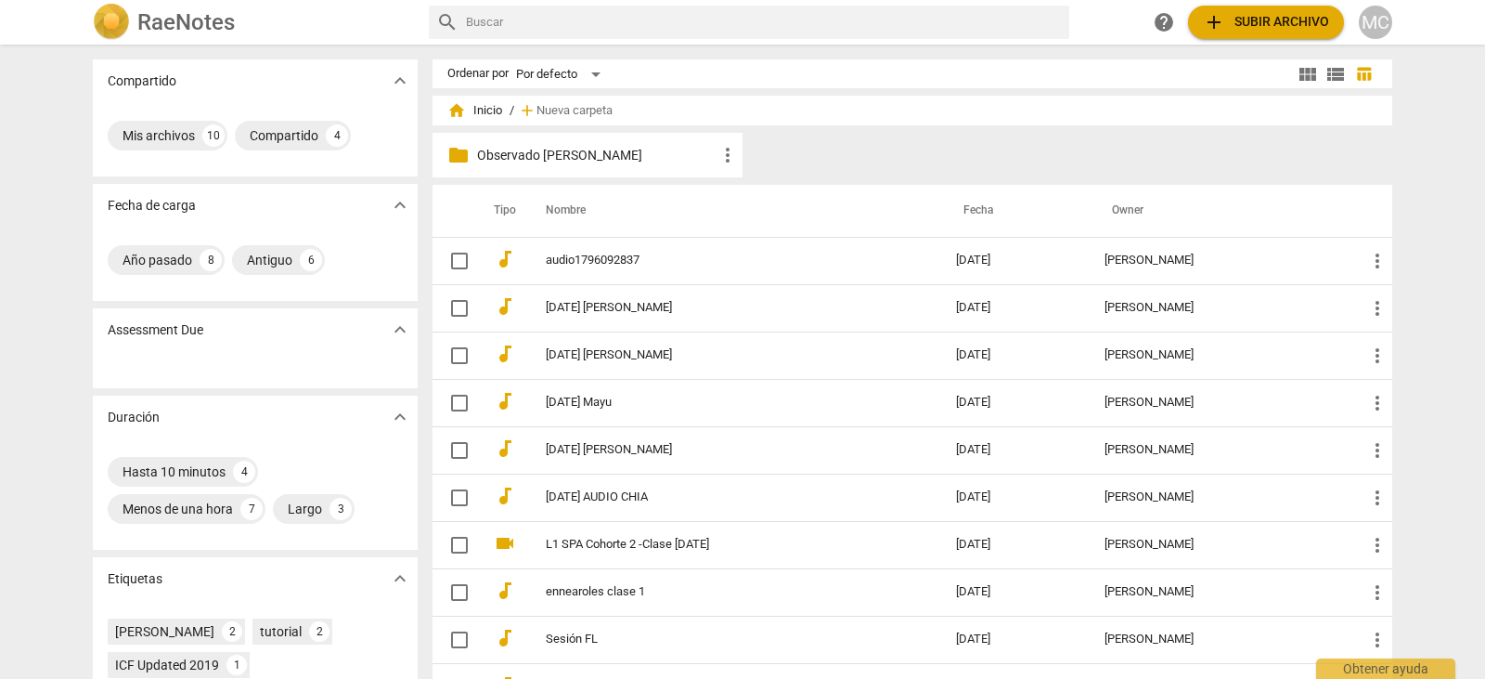
click at [182, 330] on p "Assessment Due" at bounding box center [156, 329] width 96 height 19
click at [389, 327] on span "expand_more" at bounding box center [400, 329] width 22 height 22
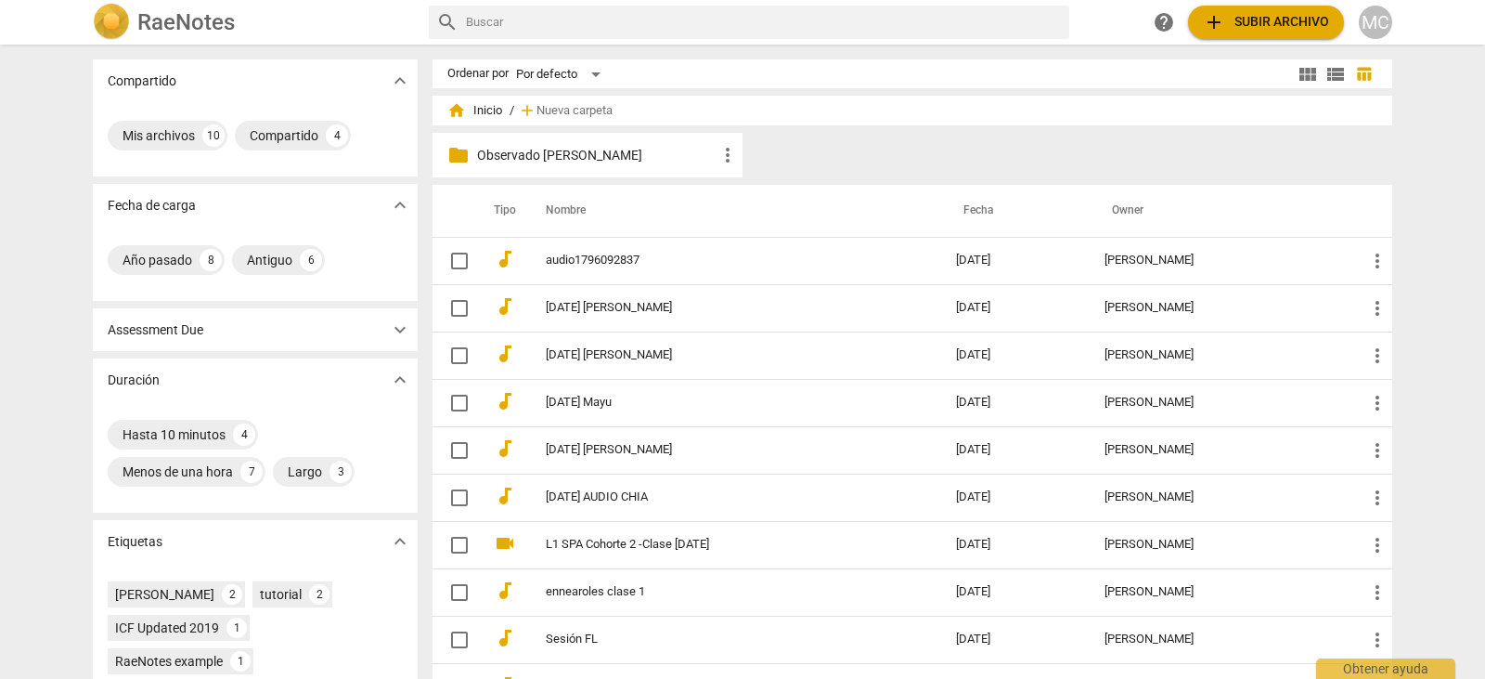
click at [191, 327] on p "Assessment Due" at bounding box center [156, 329] width 96 height 19
click at [399, 326] on span "expand_more" at bounding box center [400, 329] width 22 height 22
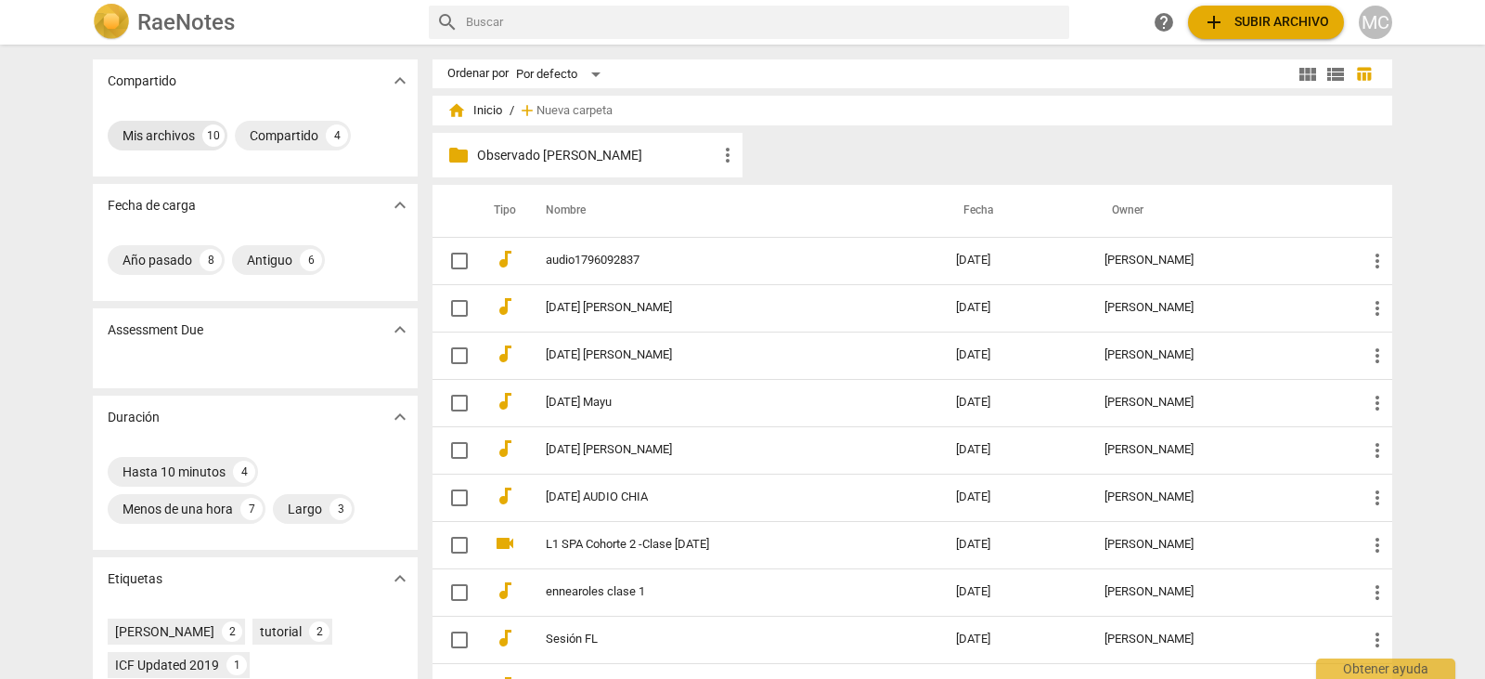
click at [159, 128] on div "Mis archivos" at bounding box center [159, 135] width 72 height 19
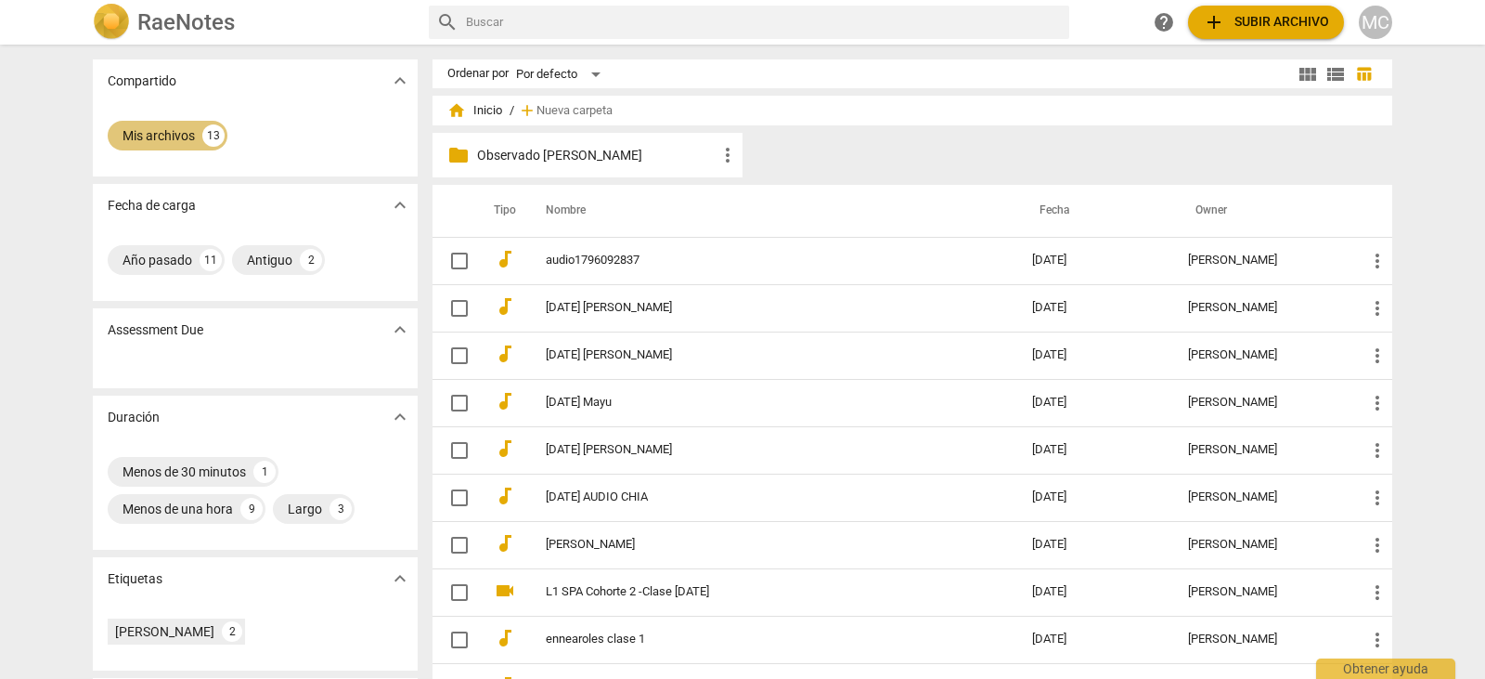
click at [165, 128] on div "Mis archivos" at bounding box center [159, 135] width 72 height 19
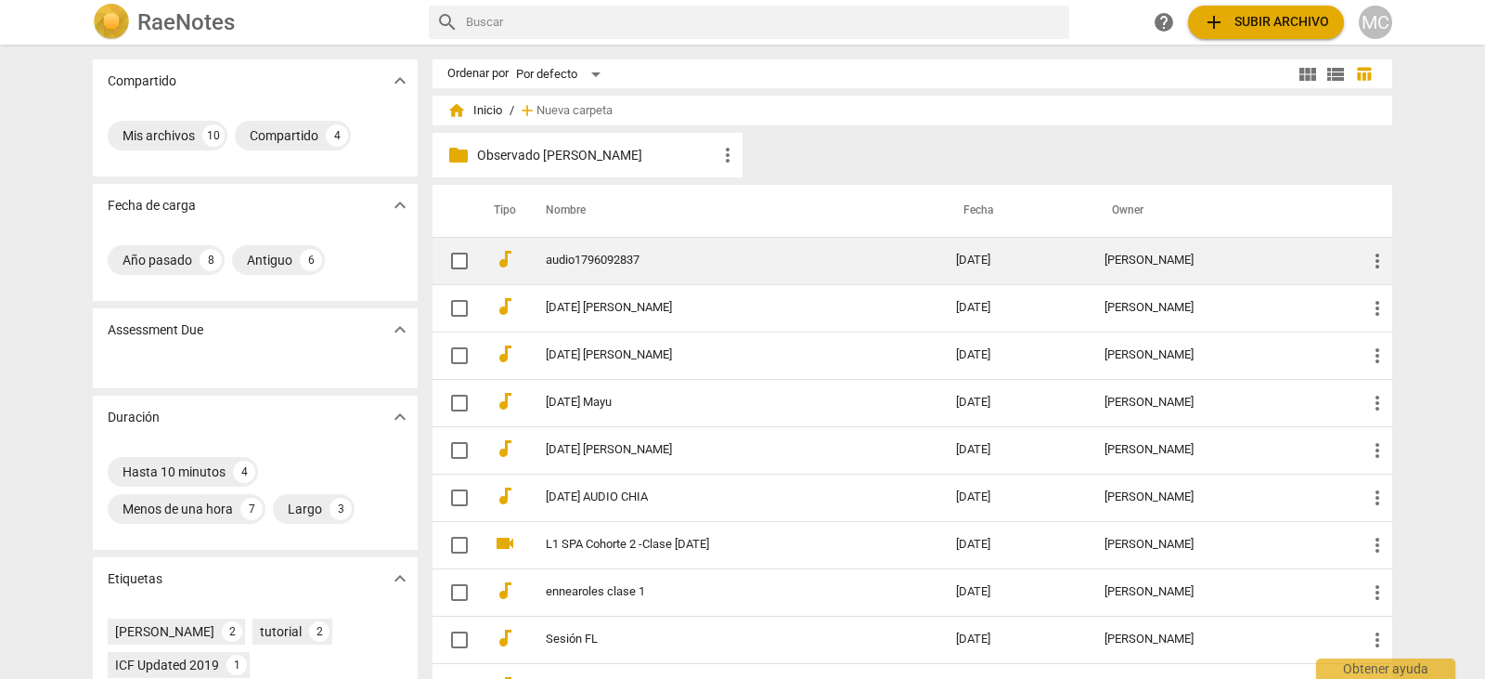
click at [607, 257] on link "audio1796092837" at bounding box center [717, 260] width 343 height 14
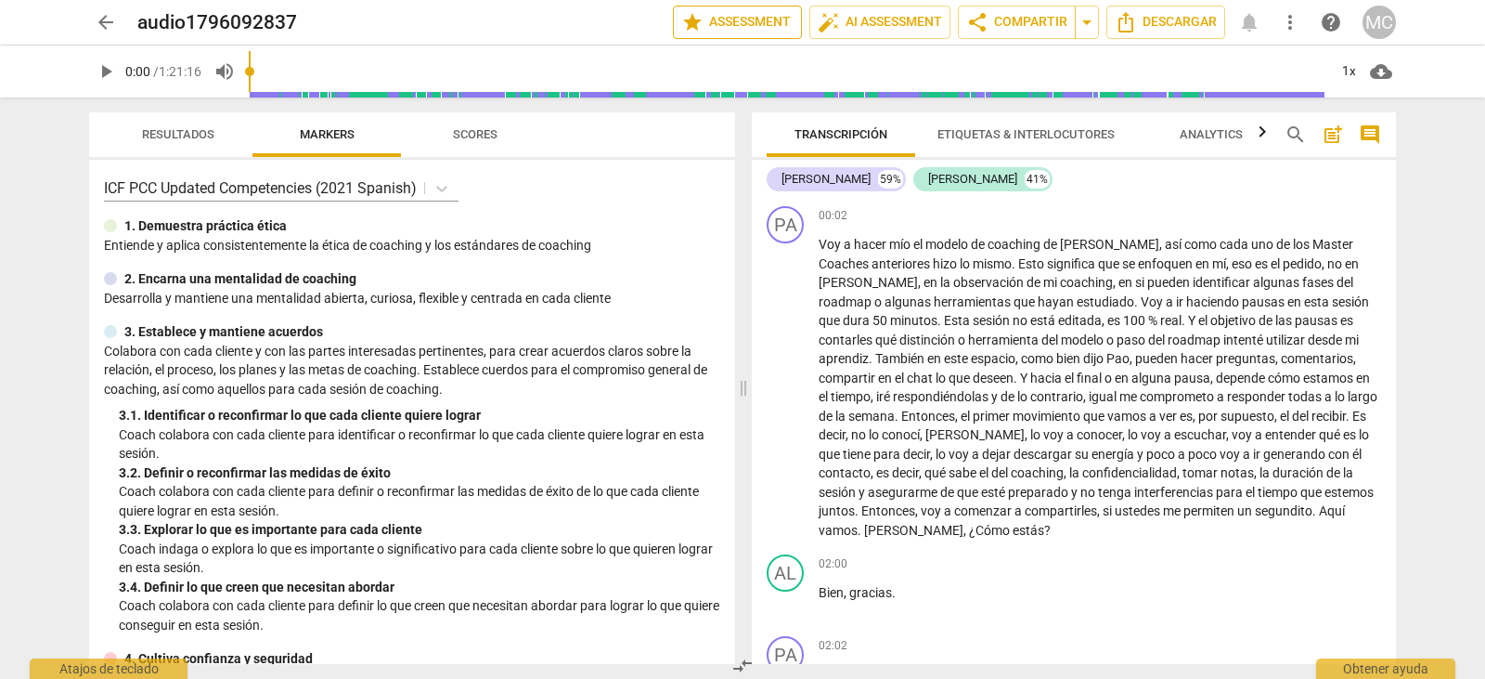
click at [734, 19] on span "star Assessment" at bounding box center [737, 22] width 112 height 22
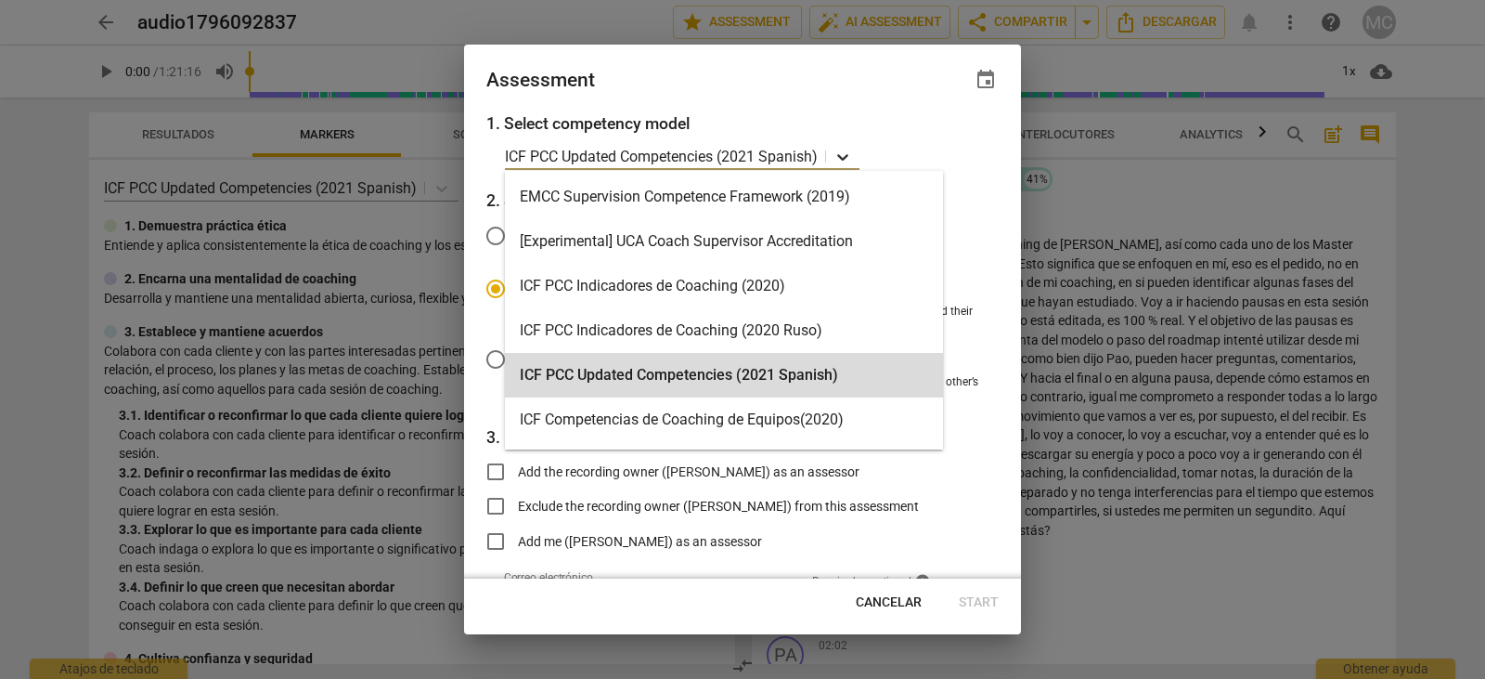
click at [846, 154] on icon at bounding box center [843, 157] width 19 height 19
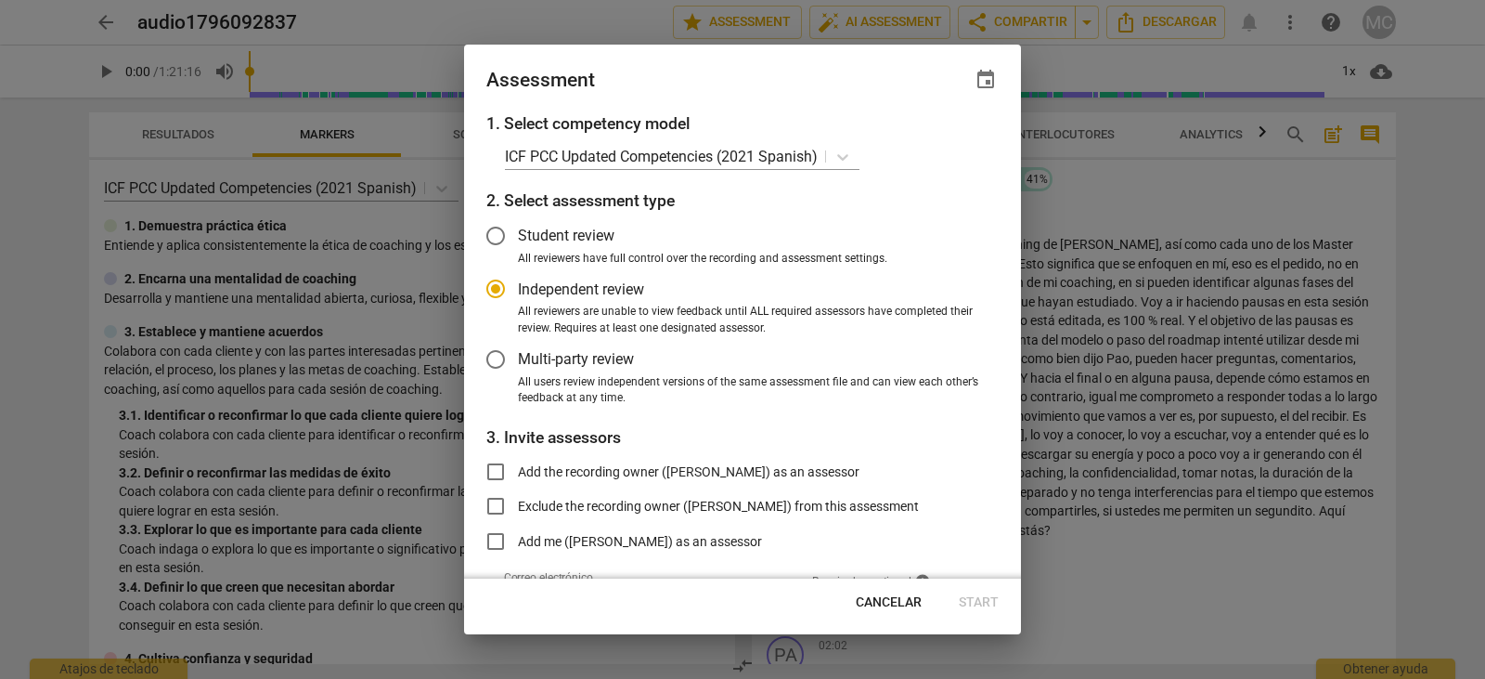
click at [936, 125] on h3 "1. Select competency model" at bounding box center [742, 123] width 512 height 24
click at [858, 110] on div "Assessment event" at bounding box center [742, 78] width 557 height 67
click at [606, 19] on div at bounding box center [742, 339] width 1485 height 679
radio input "false"
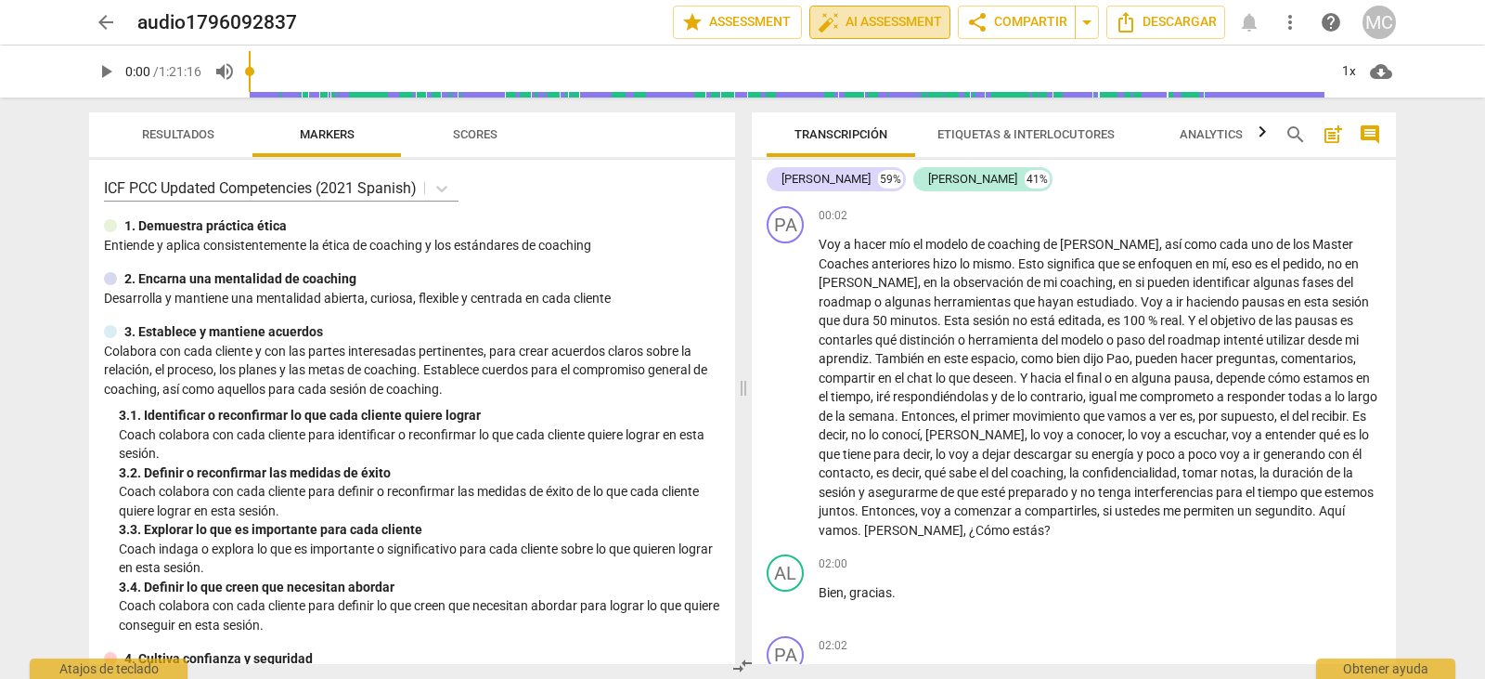
click at [890, 21] on span "auto_fix_high AI Assessment" at bounding box center [880, 22] width 124 height 22
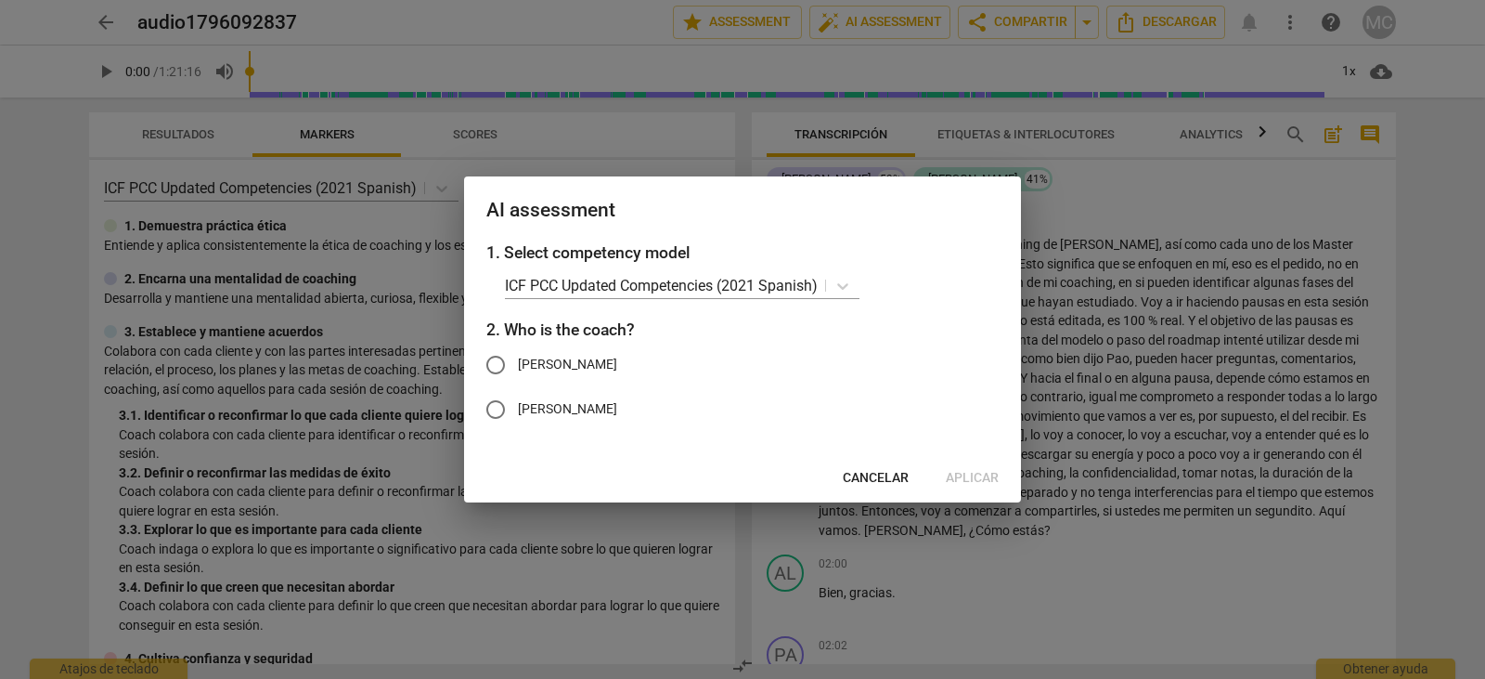
click at [874, 473] on span "Cancelar" at bounding box center [876, 478] width 66 height 19
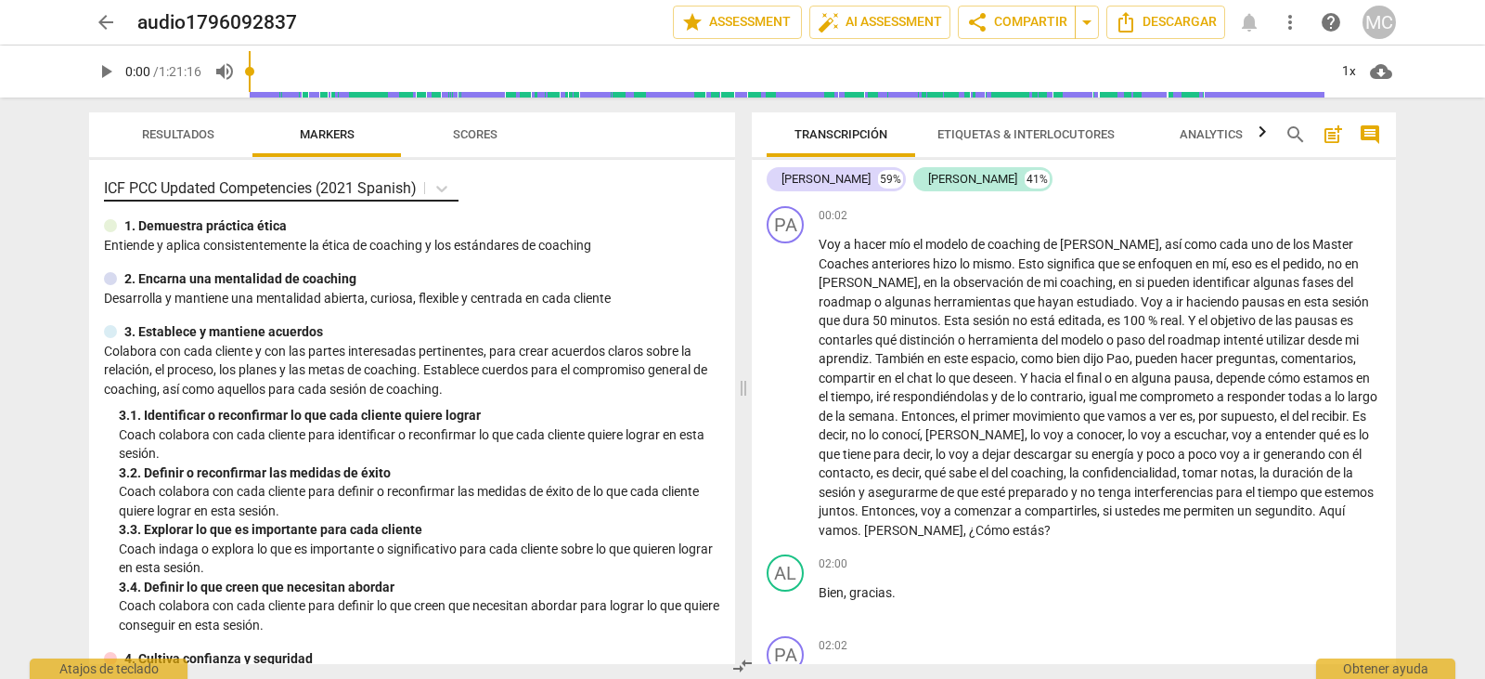
click at [310, 190] on p "ICF PCC Updated Competencies (2021 Spanish)" at bounding box center [260, 187] width 313 height 21
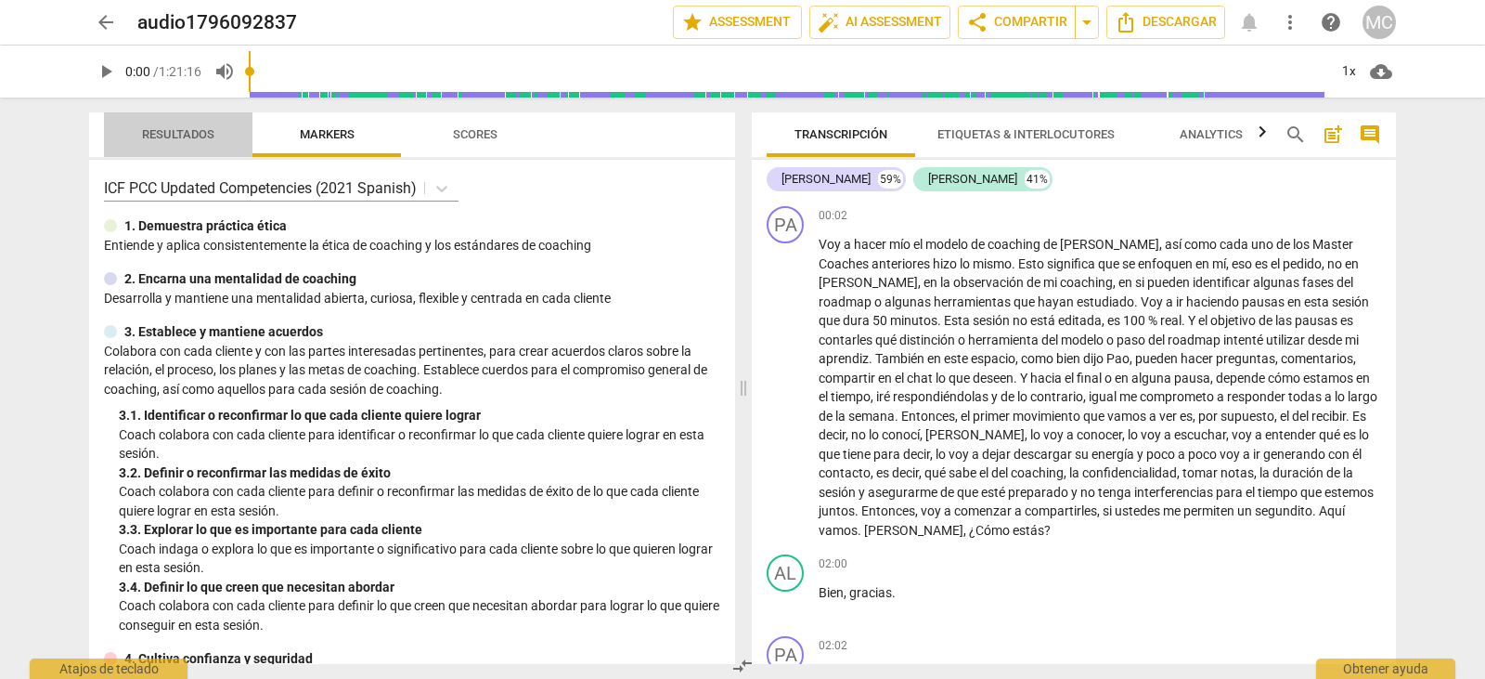
click at [175, 135] on span "Resultados" at bounding box center [178, 134] width 72 height 14
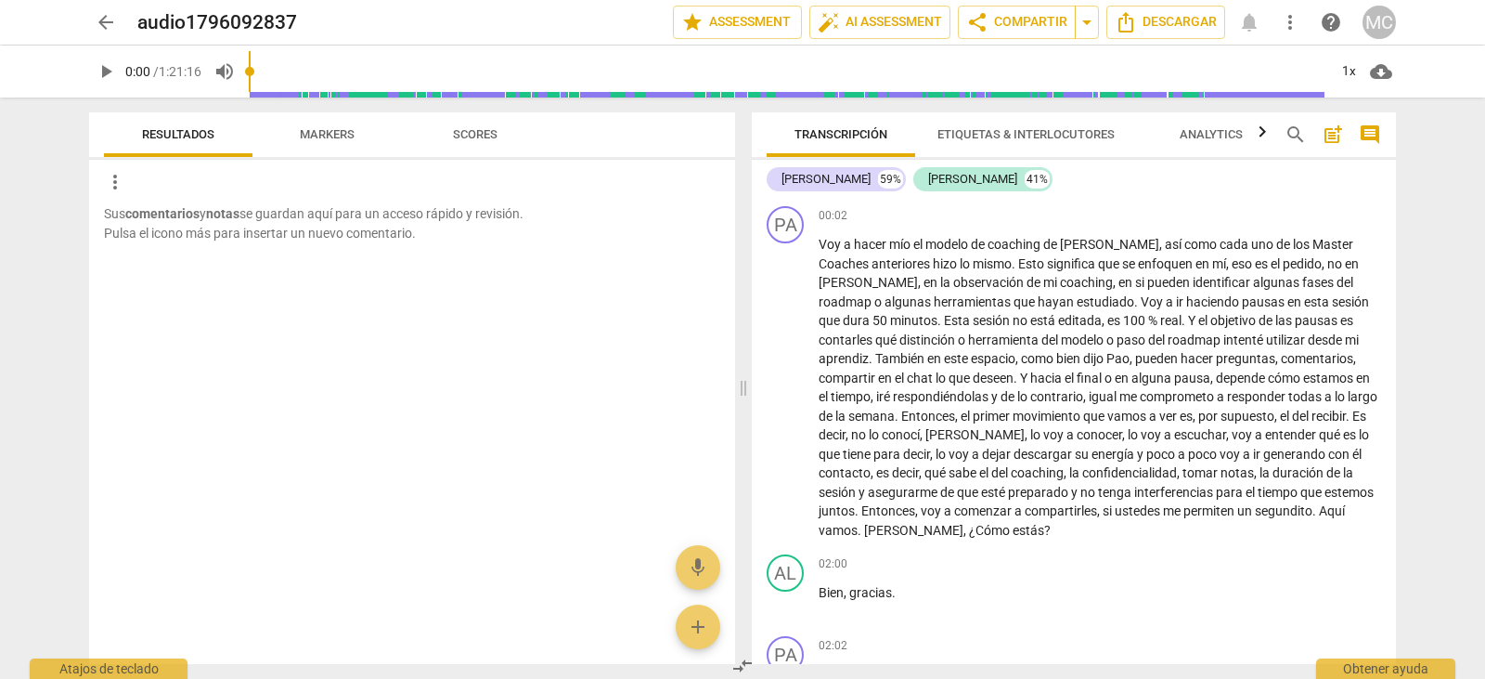
click at [487, 131] on span "Scores" at bounding box center [475, 134] width 45 height 14
